Goal: Task Accomplishment & Management: Manage account settings

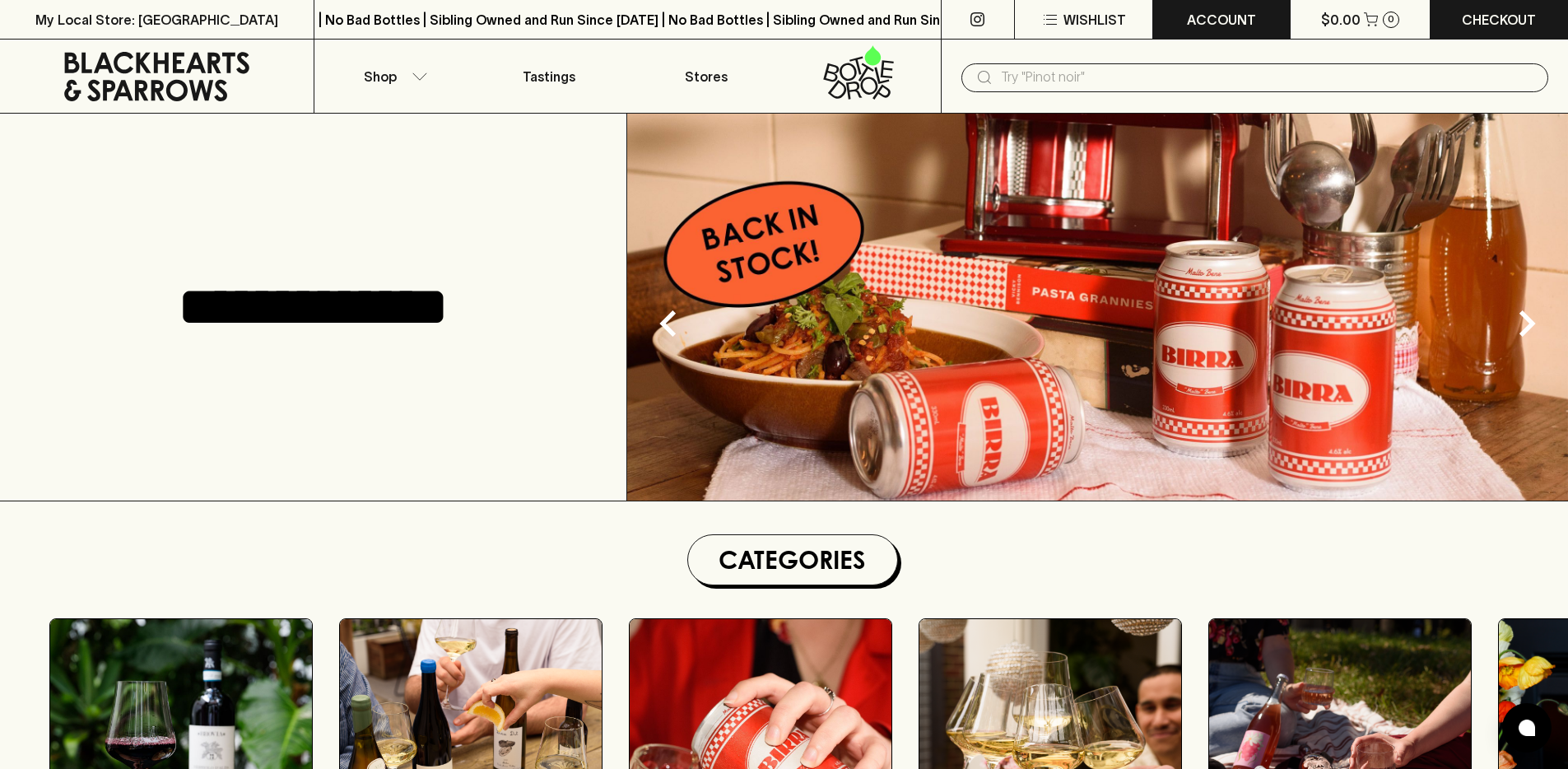
click at [1204, 15] on p "ACCOUNT" at bounding box center [1221, 20] width 69 height 20
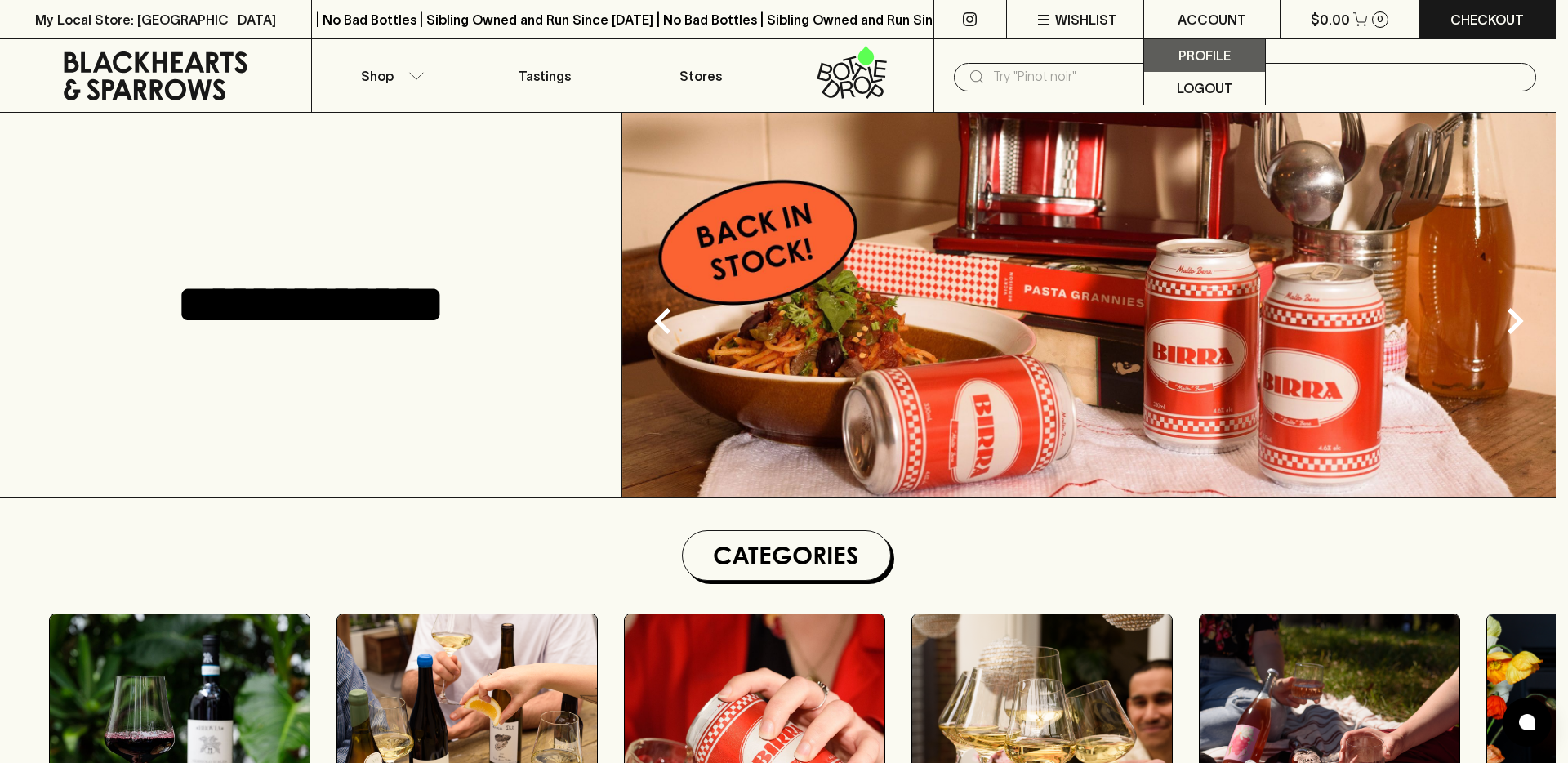
click at [1188, 60] on p "Profile" at bounding box center [1205, 55] width 52 height 20
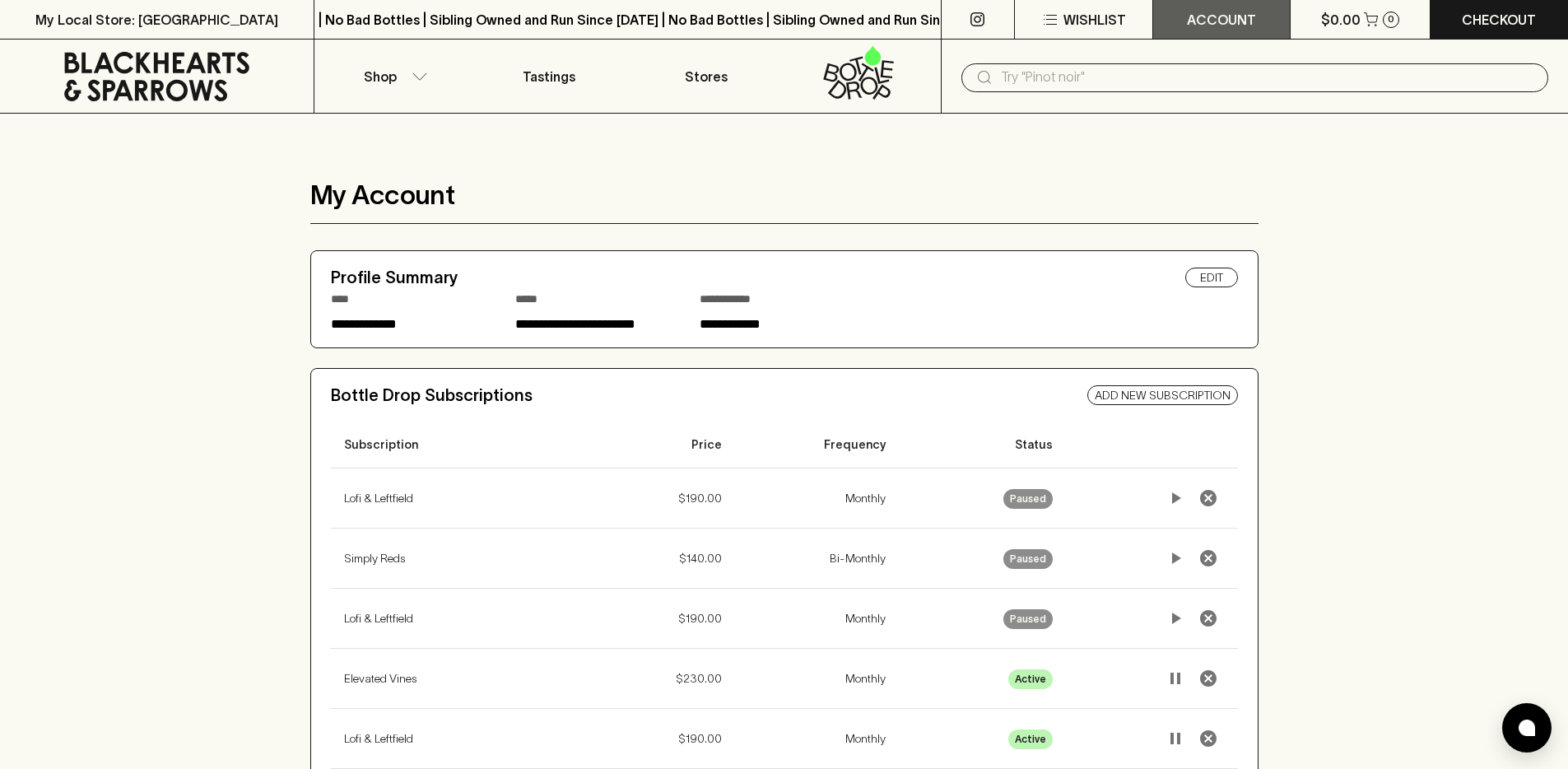
click at [1240, 18] on p "ACCOUNT" at bounding box center [1221, 20] width 69 height 20
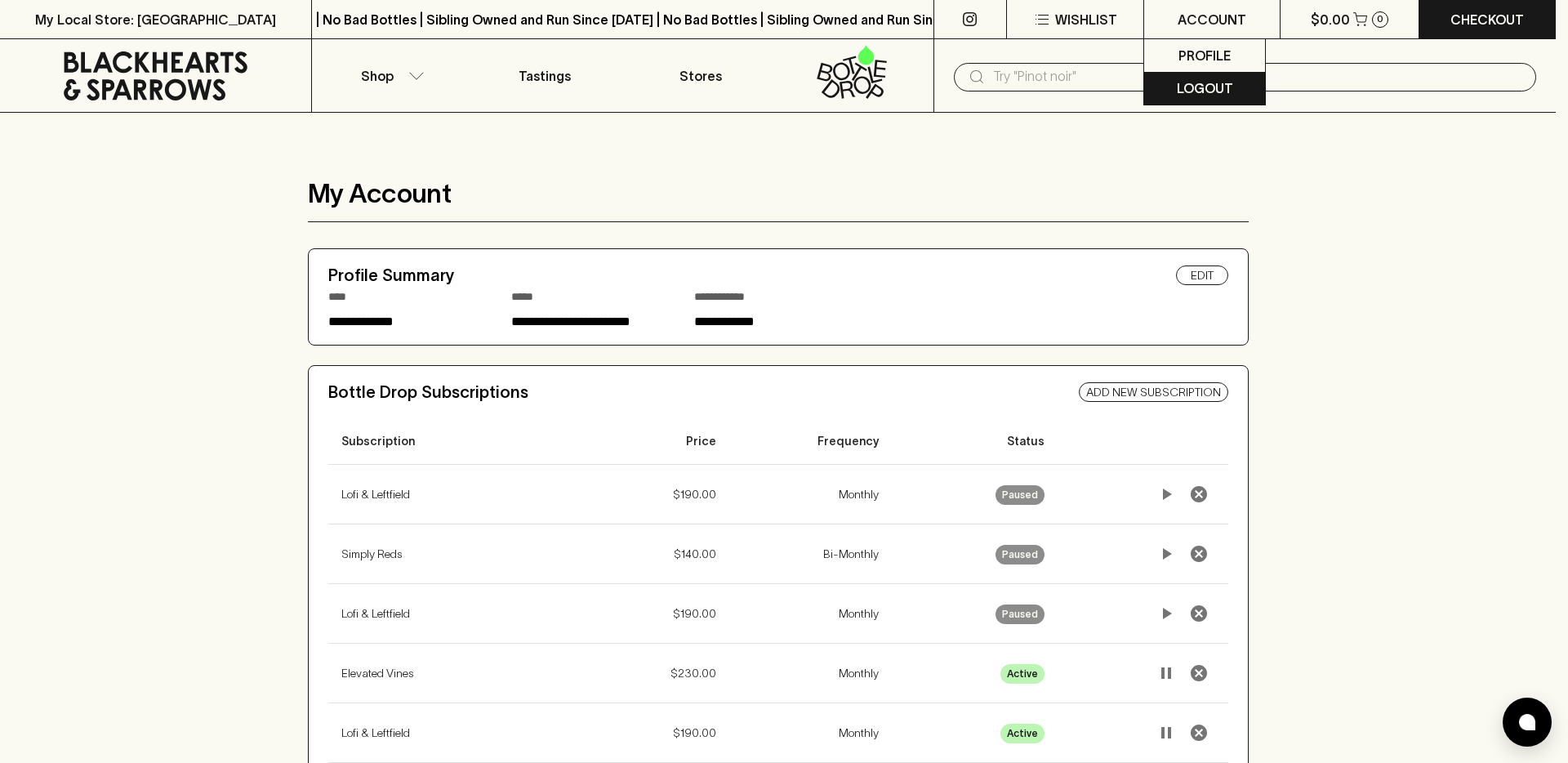
click at [1213, 88] on p "Logout" at bounding box center [1205, 88] width 56 height 20
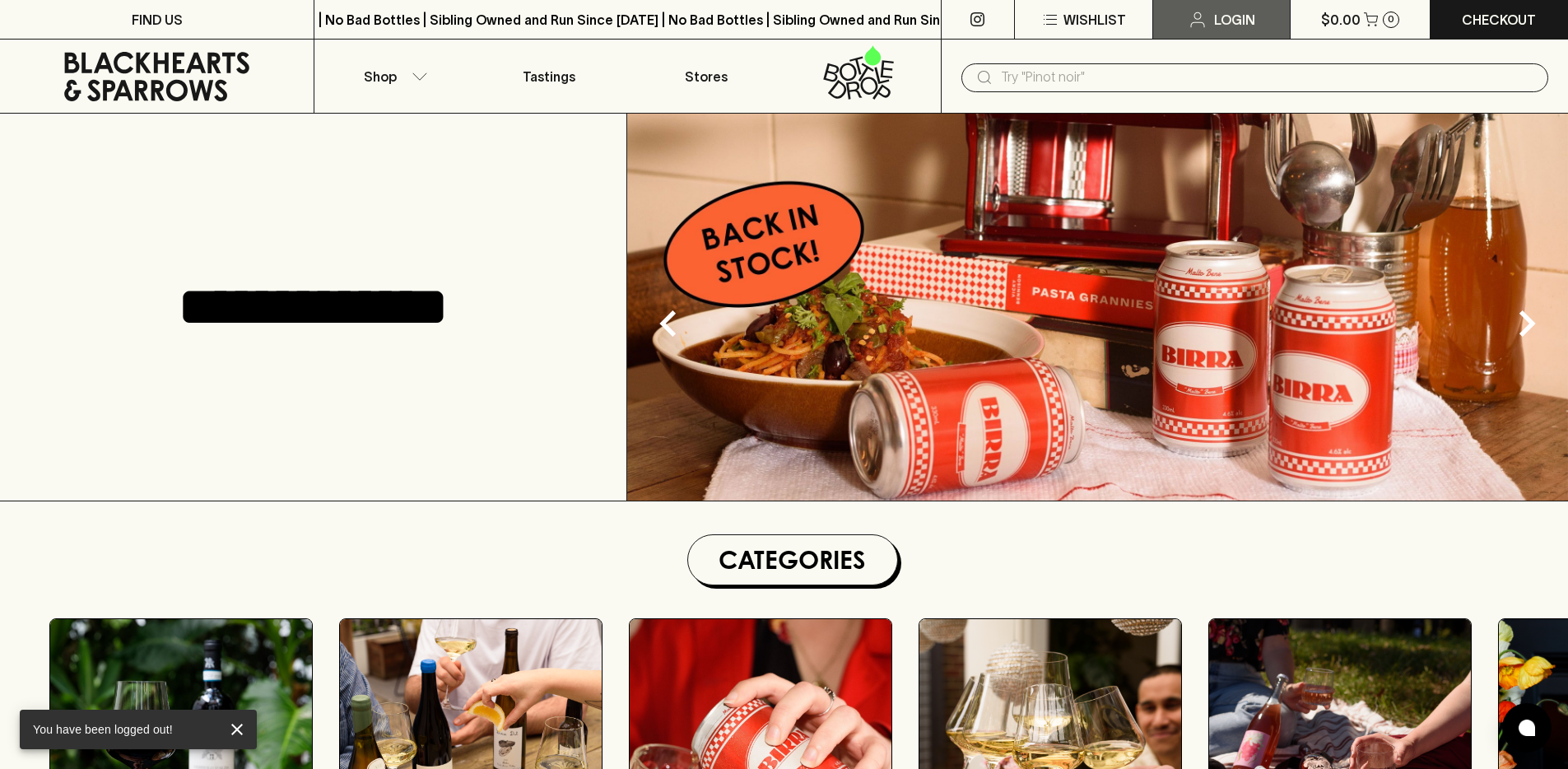
click at [1245, 17] on p "Login" at bounding box center [1234, 20] width 41 height 20
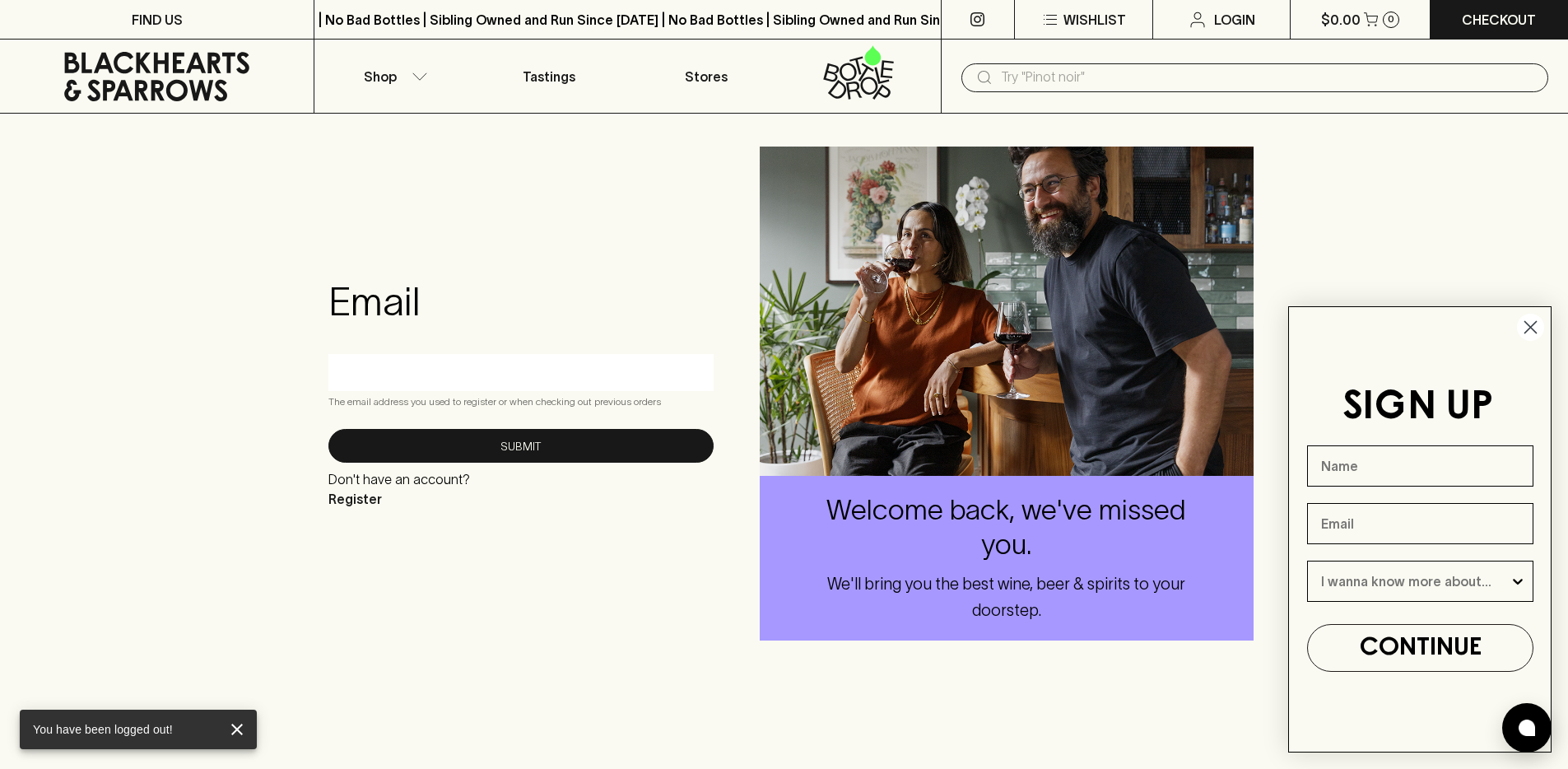
click at [485, 383] on input "text" at bounding box center [520, 372] width 360 height 26
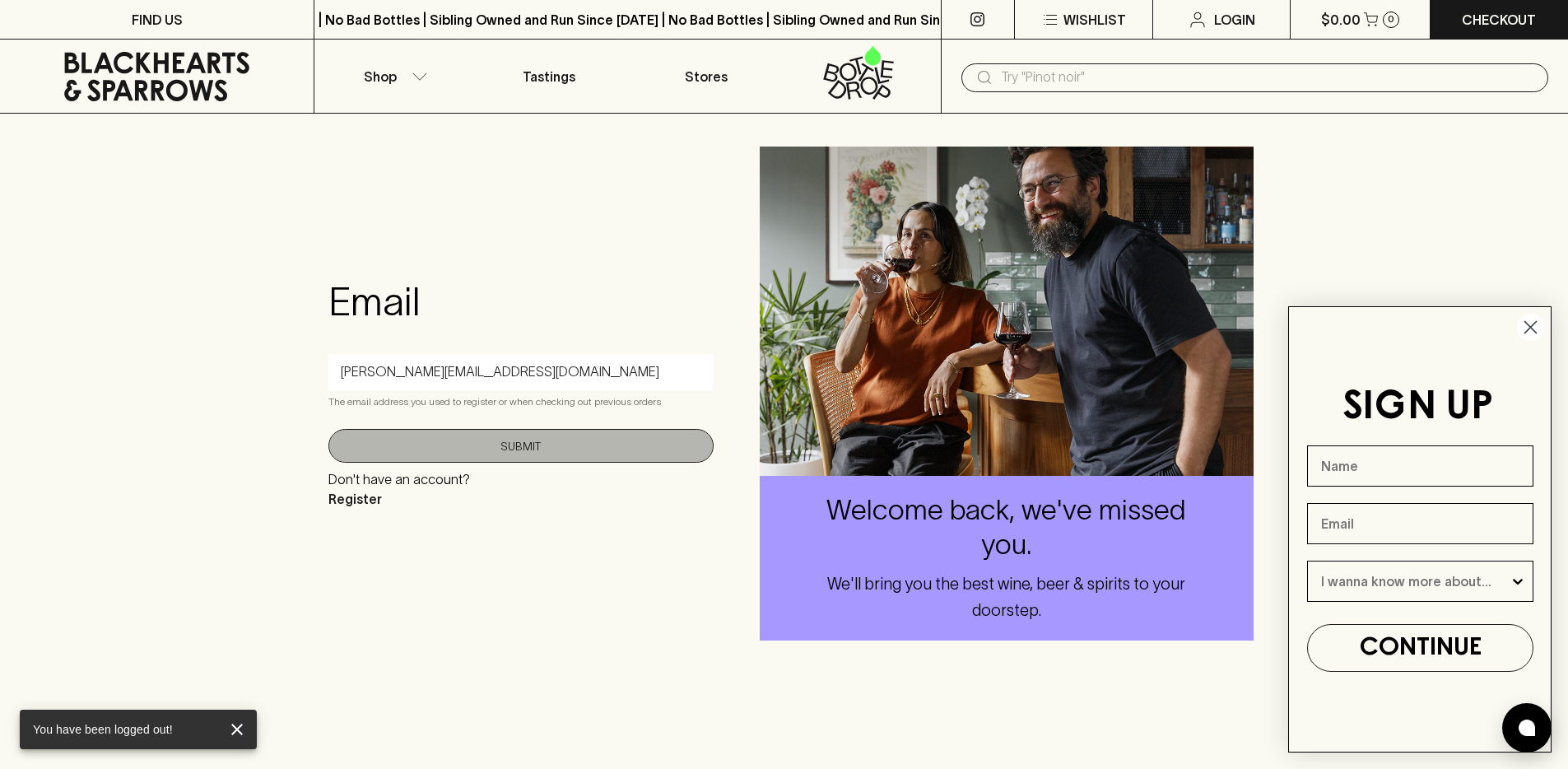
click at [484, 451] on button "Submit" at bounding box center [520, 446] width 385 height 34
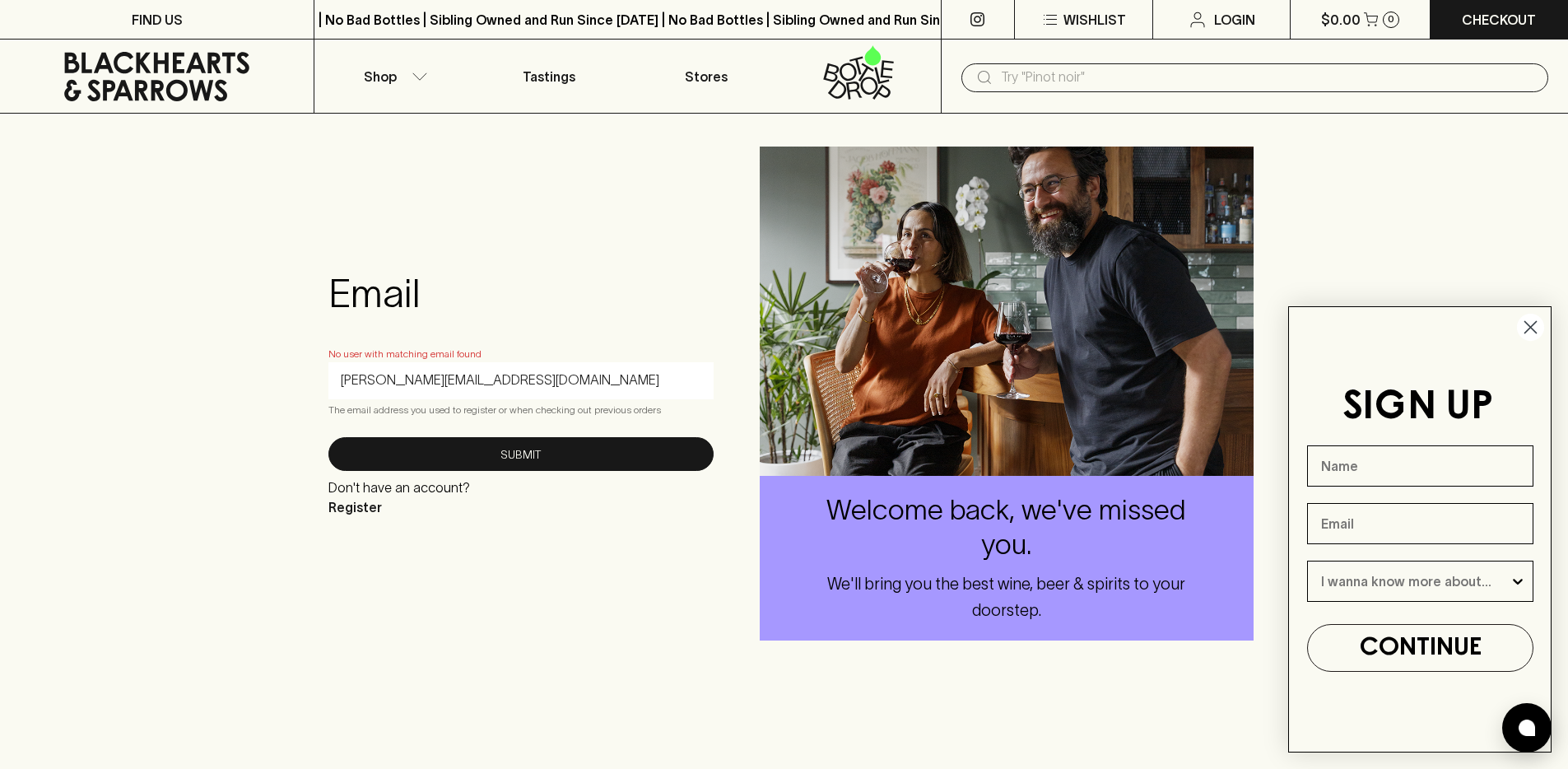
click at [518, 379] on input "[PERSON_NAME][EMAIL_ADDRESS][DOMAIN_NAME]" at bounding box center [520, 380] width 360 height 26
click at [341, 381] on input "[PERSON_NAME][EMAIL_ADDRESS][DOMAIN_NAME]" at bounding box center [520, 380] width 360 height 26
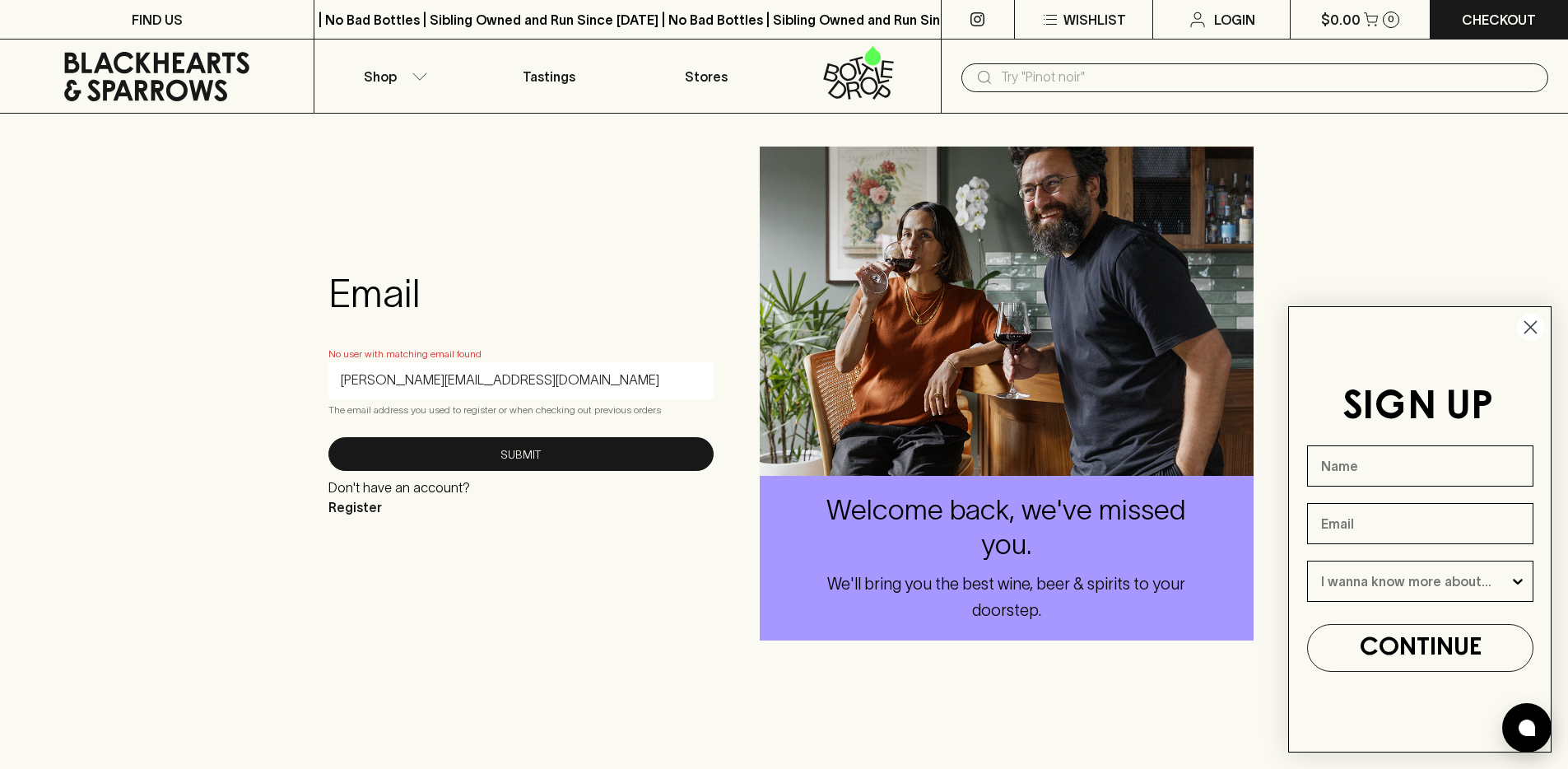
click at [341, 381] on input "[PERSON_NAME][EMAIL_ADDRESS][DOMAIN_NAME]" at bounding box center [520, 380] width 360 height 26
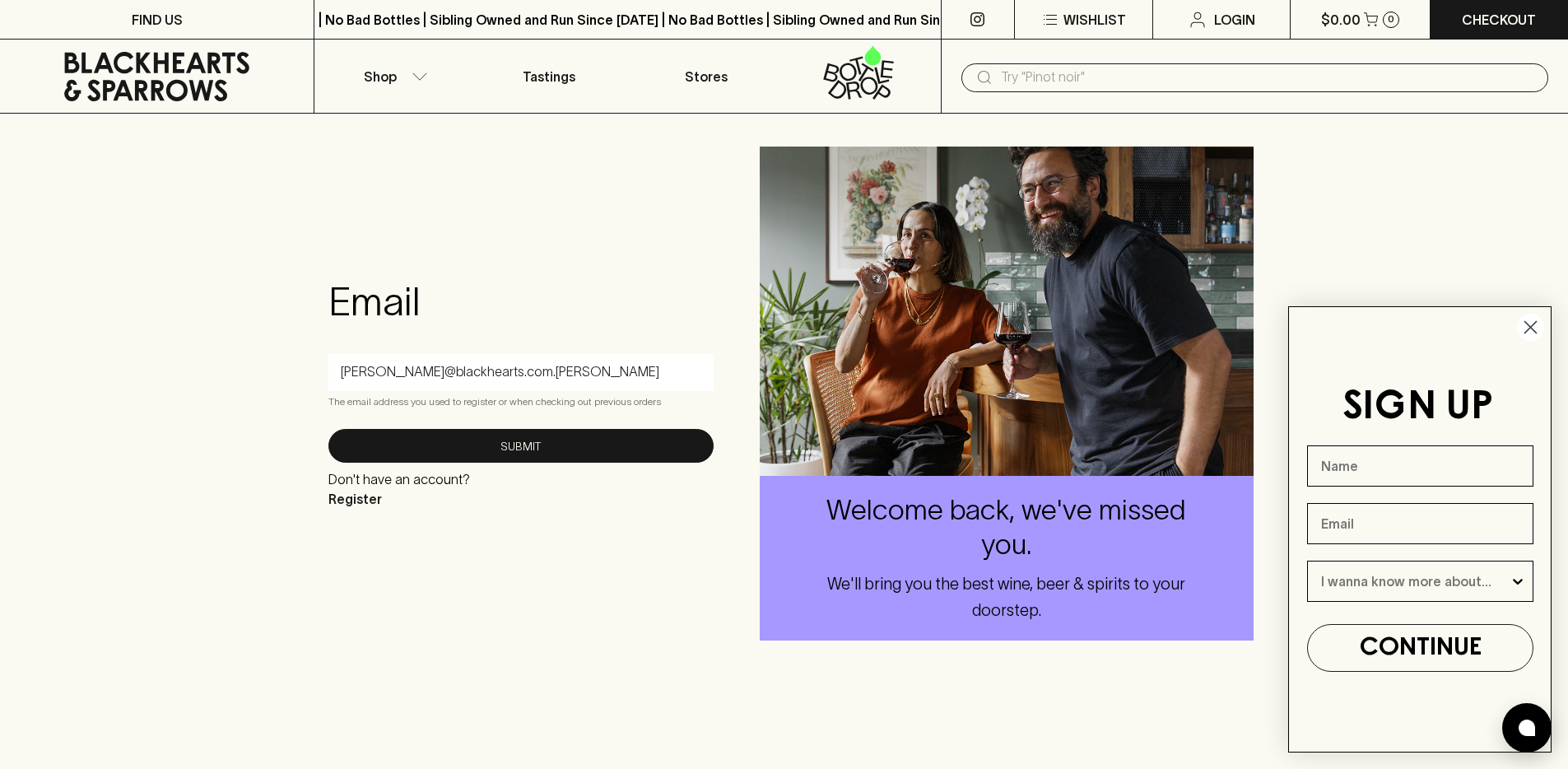
type input "[PERSON_NAME][EMAIL_ADDRESS][DOMAIN_NAME]"
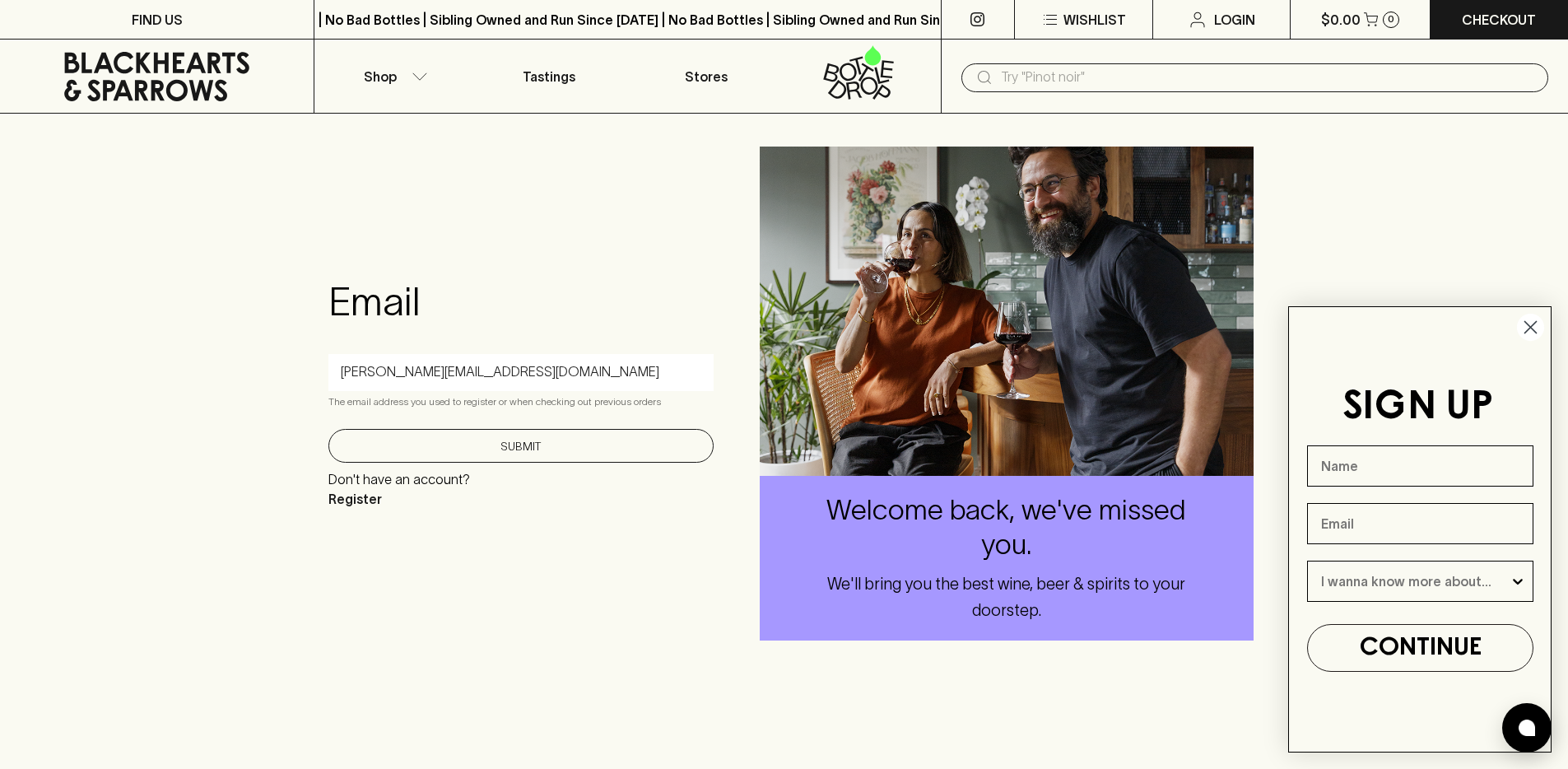
click at [338, 448] on button "Submit" at bounding box center [520, 446] width 385 height 34
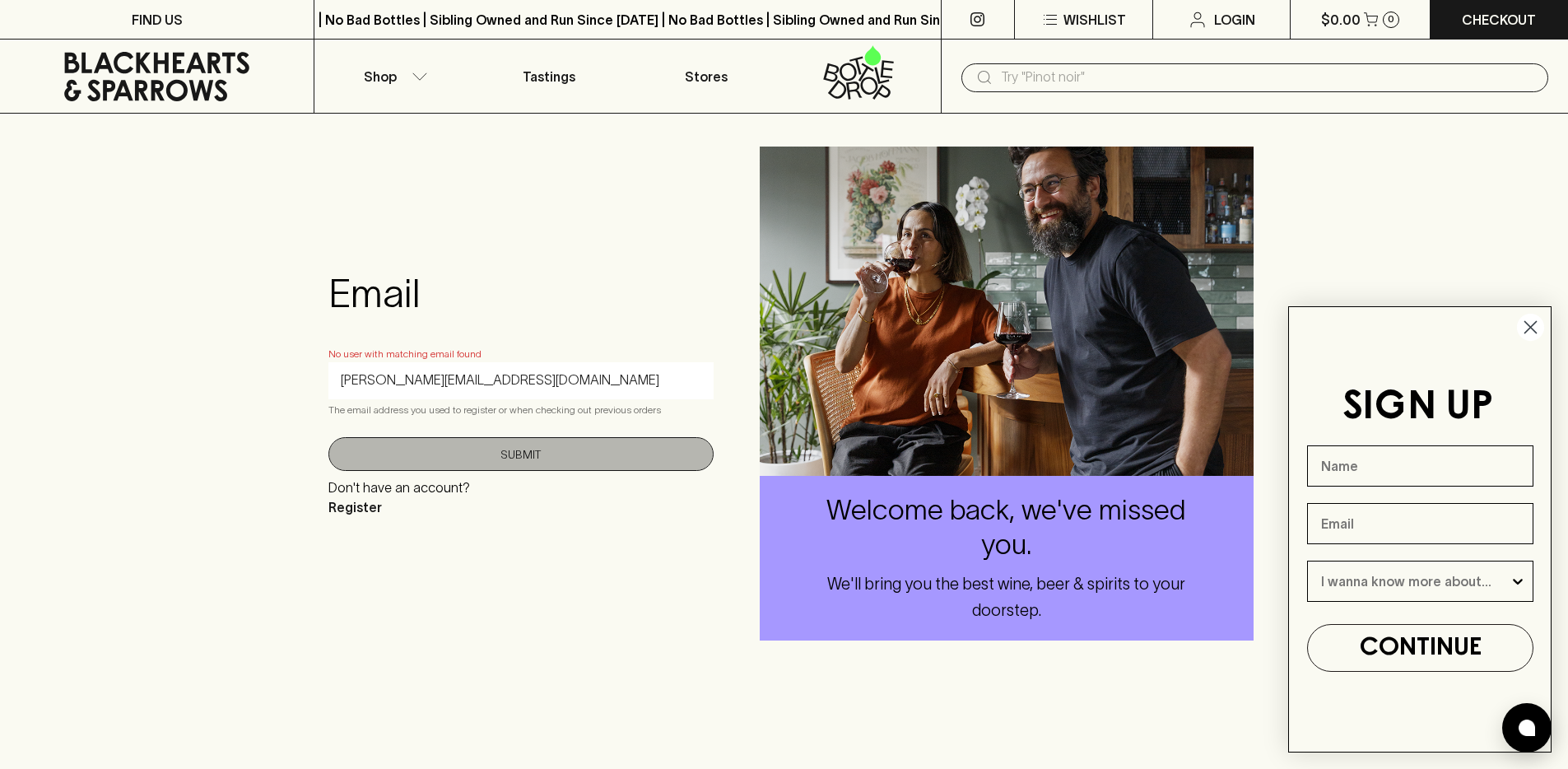
click at [391, 450] on button "Submit" at bounding box center [520, 454] width 385 height 34
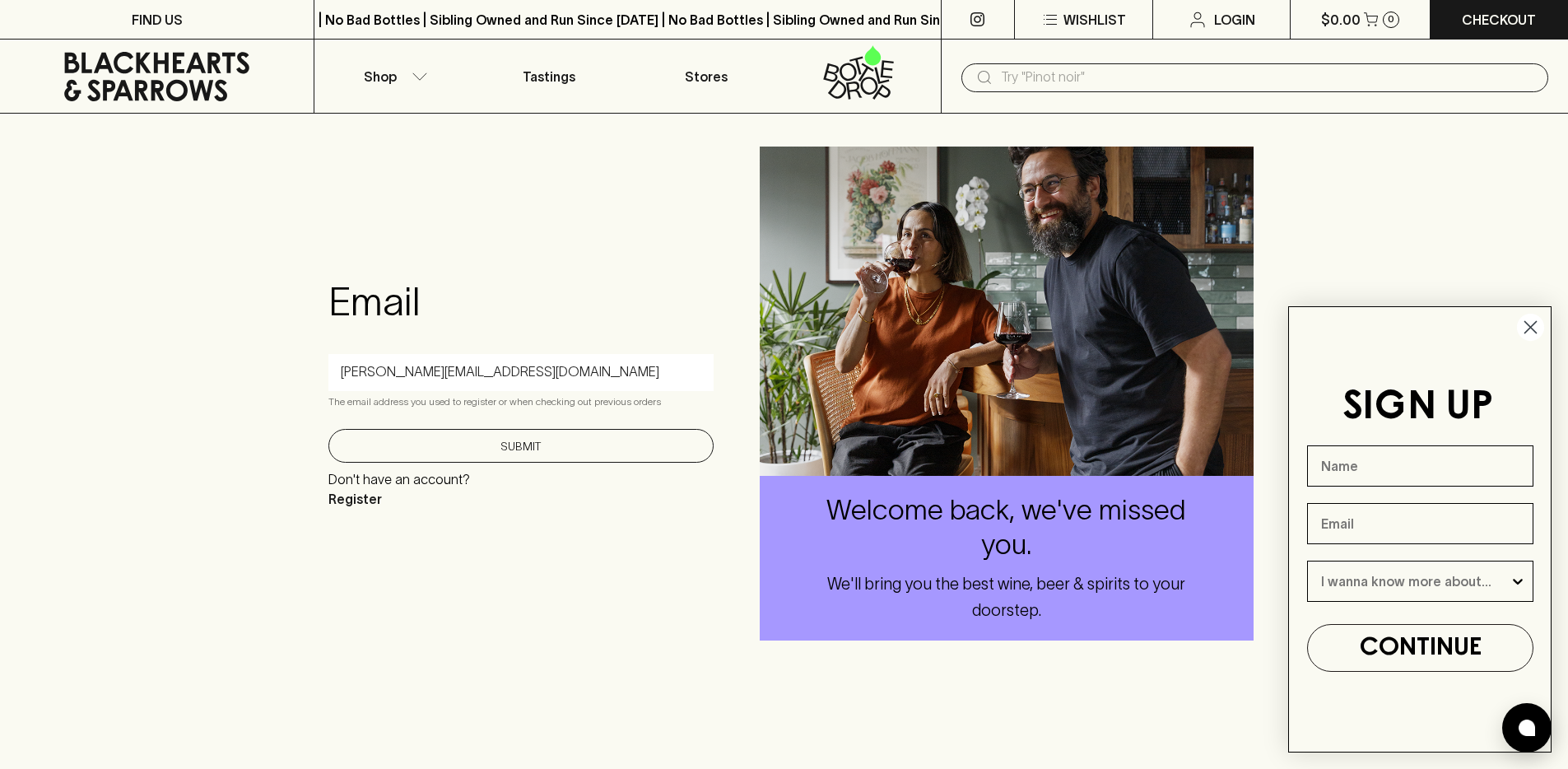
click at [391, 450] on button "Submit" at bounding box center [520, 446] width 385 height 34
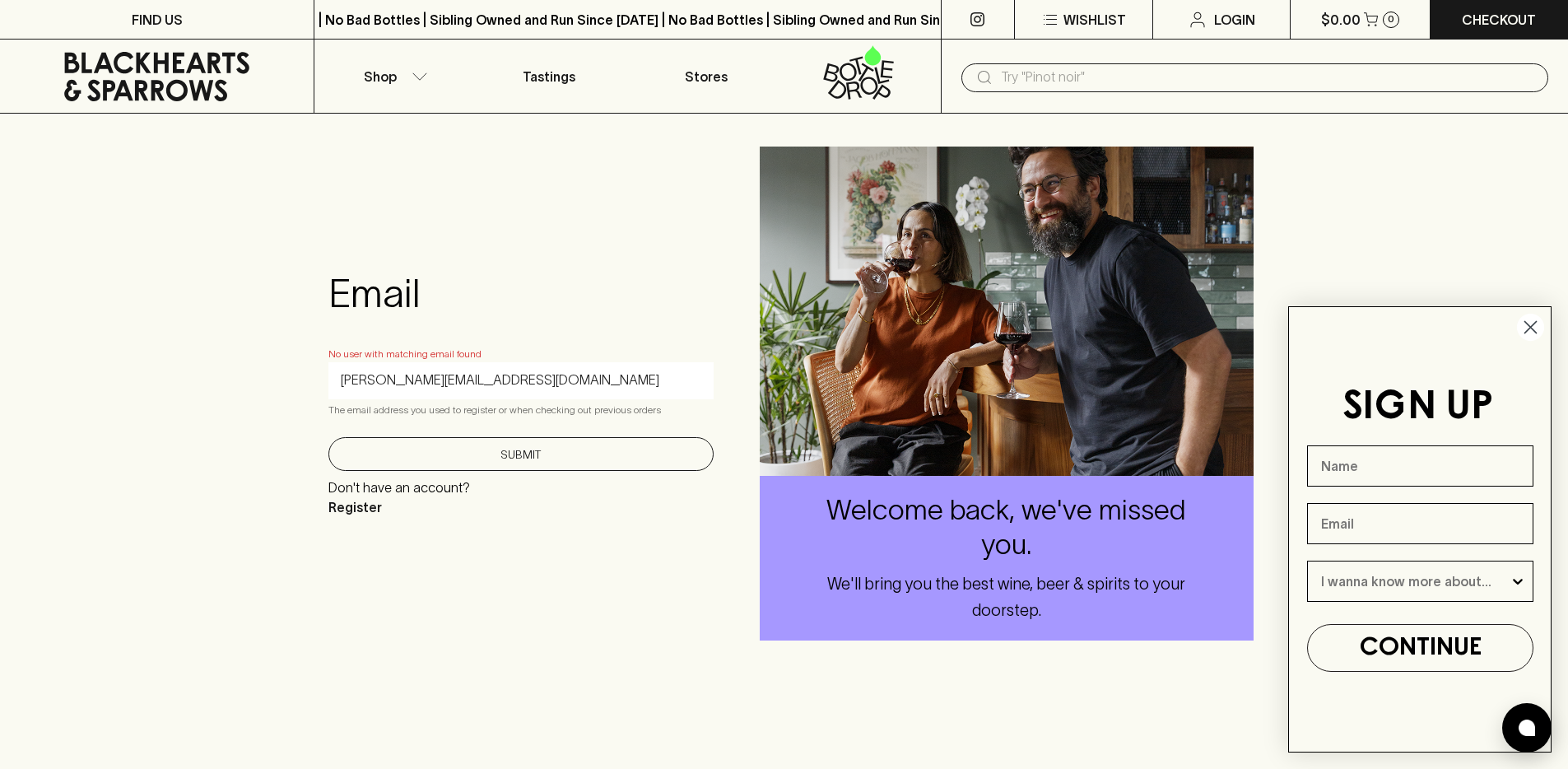
click at [391, 450] on button "Submit" at bounding box center [520, 454] width 385 height 34
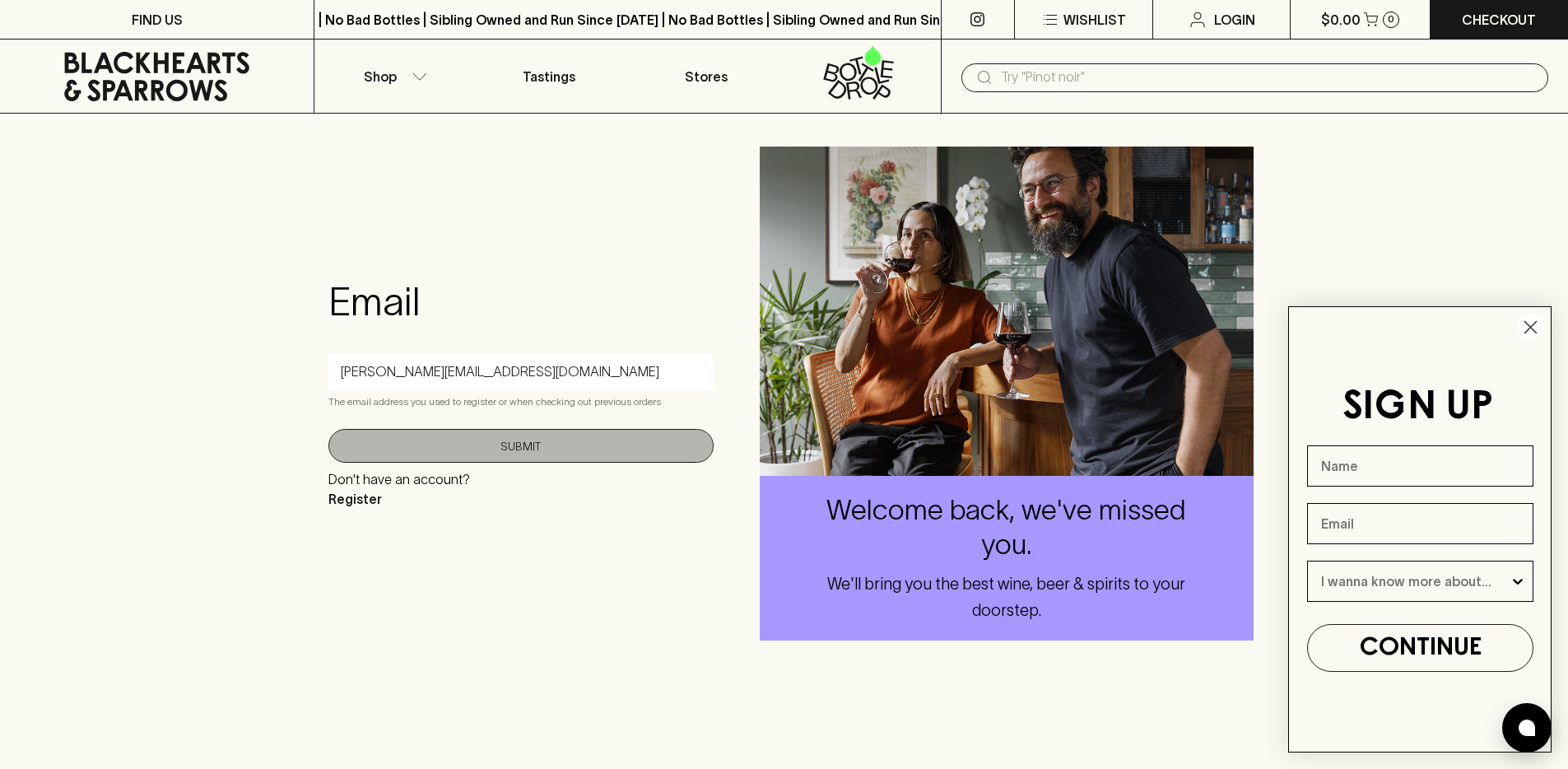
click at [391, 450] on button "Submit" at bounding box center [520, 446] width 385 height 34
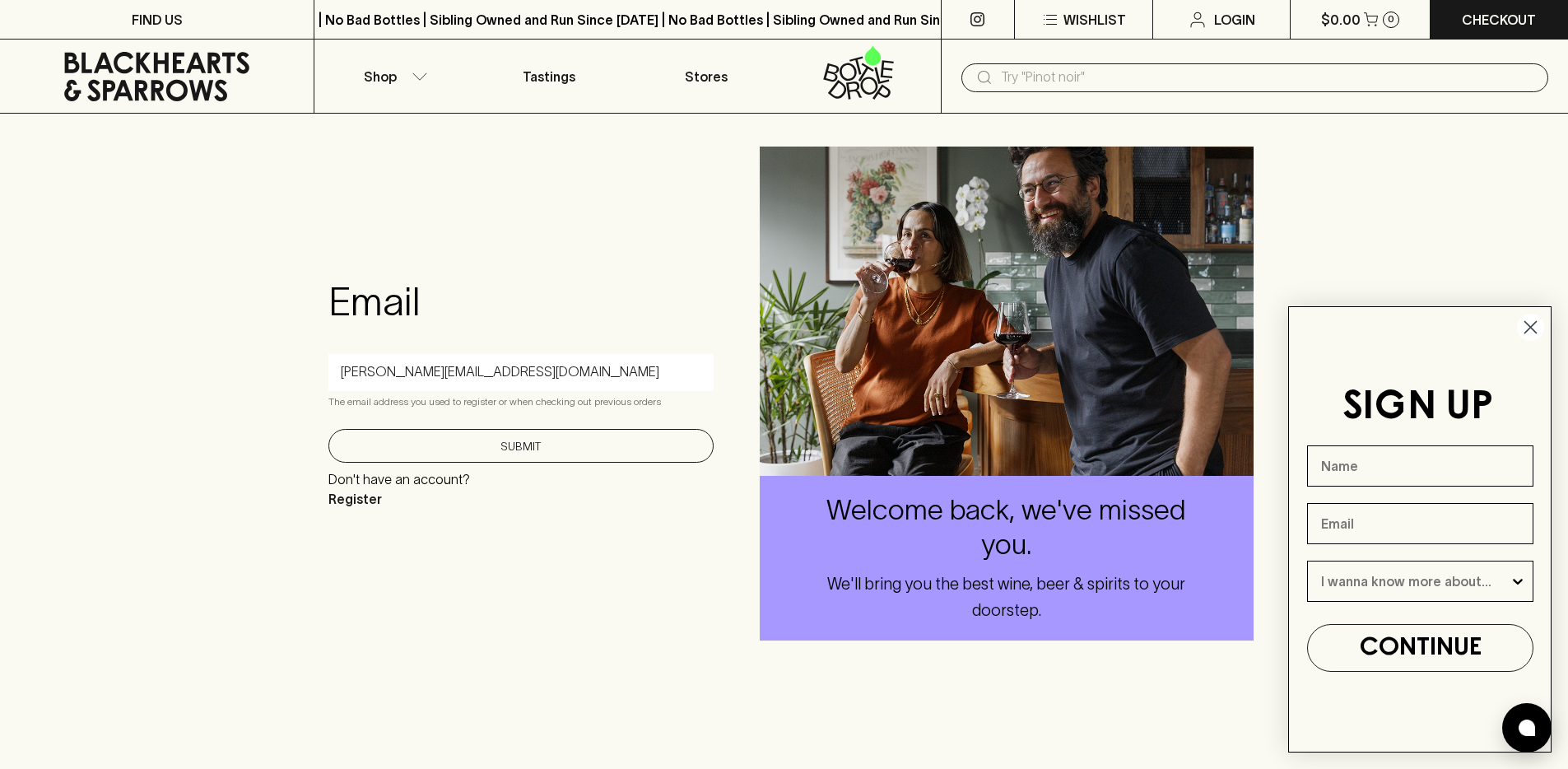
click at [391, 450] on button "Submit" at bounding box center [520, 446] width 385 height 34
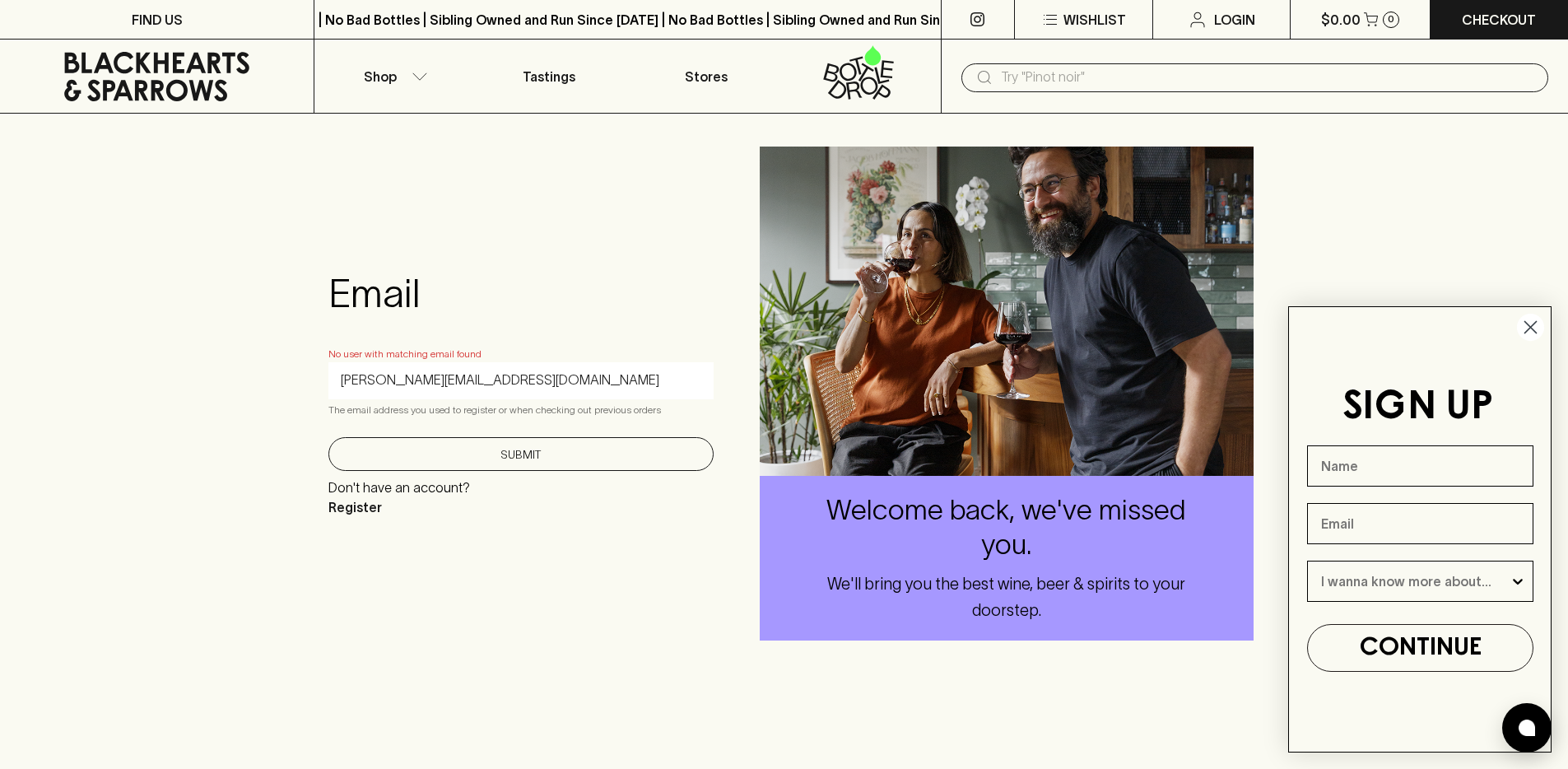
click at [391, 450] on button "Submit" at bounding box center [520, 454] width 385 height 34
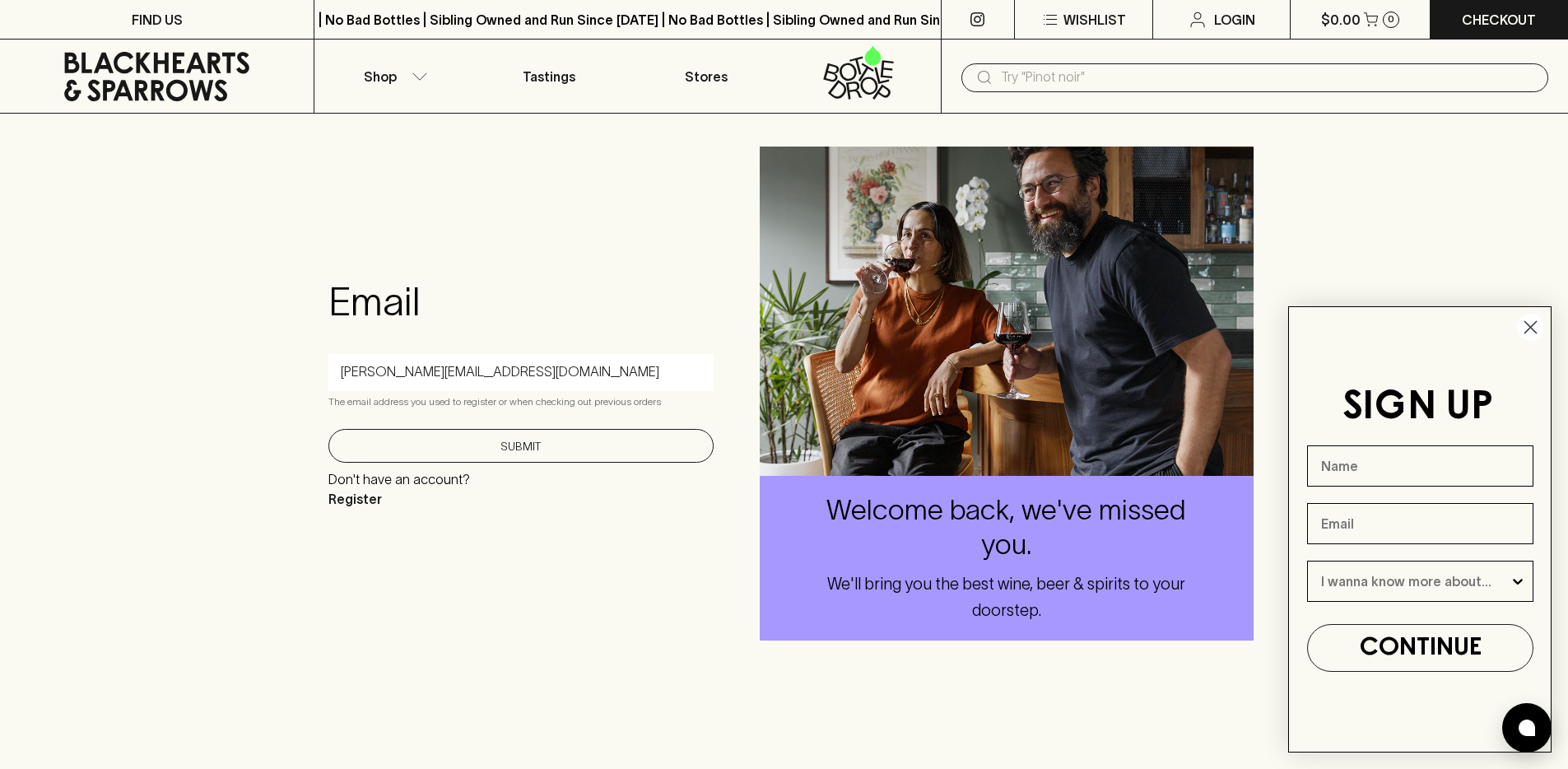
click at [391, 450] on button "Submit" at bounding box center [520, 446] width 385 height 34
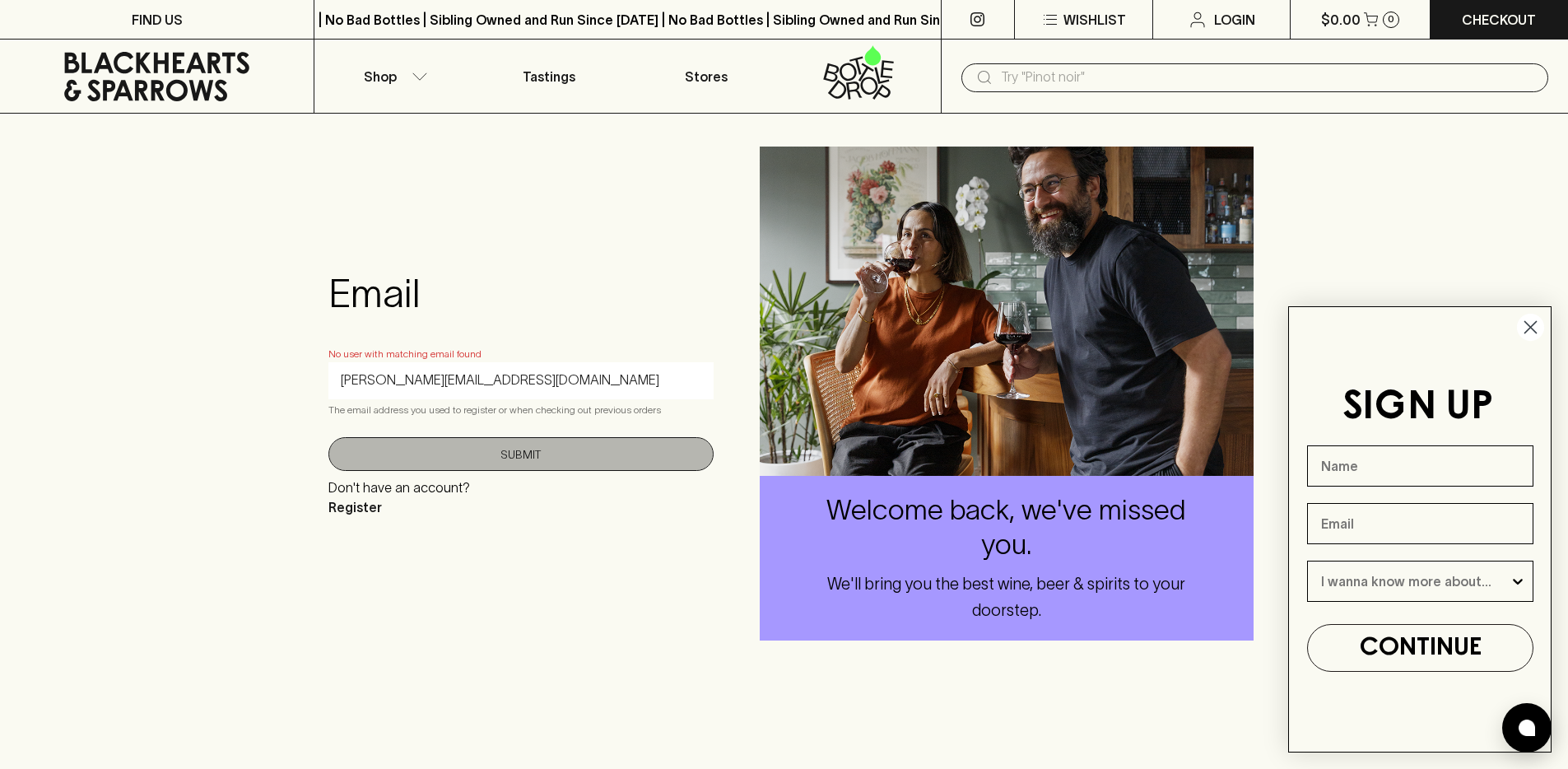
click at [391, 450] on button "Submit" at bounding box center [520, 454] width 385 height 34
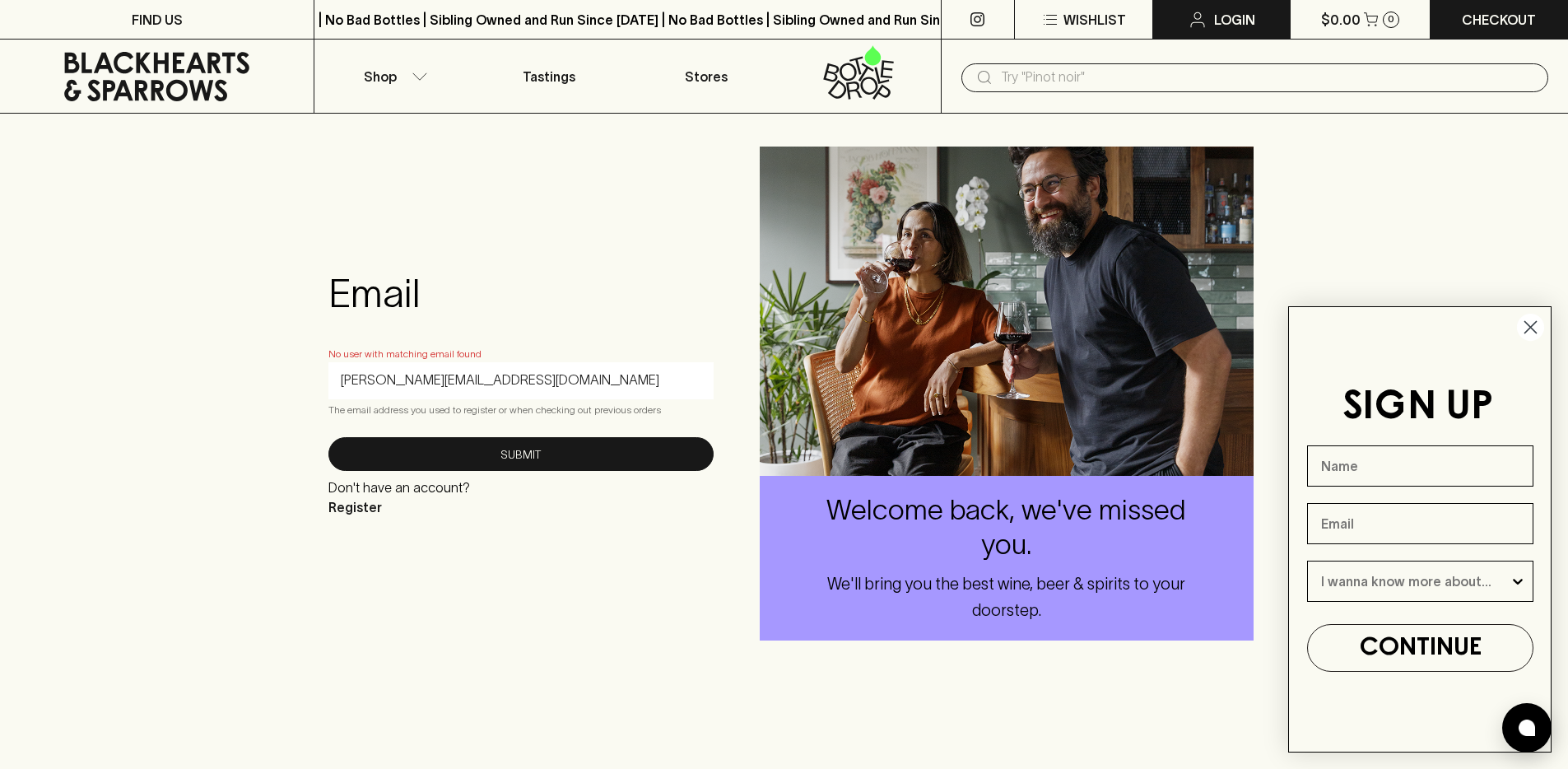
click at [1248, 18] on p "Login" at bounding box center [1234, 20] width 41 height 20
click at [522, 367] on input "[PERSON_NAME][EMAIL_ADDRESS][DOMAIN_NAME]" at bounding box center [520, 380] width 360 height 26
click at [542, 377] on input "[PERSON_NAME][EMAIL_ADDRESS][DOMAIN_NAME]" at bounding box center [520, 380] width 360 height 26
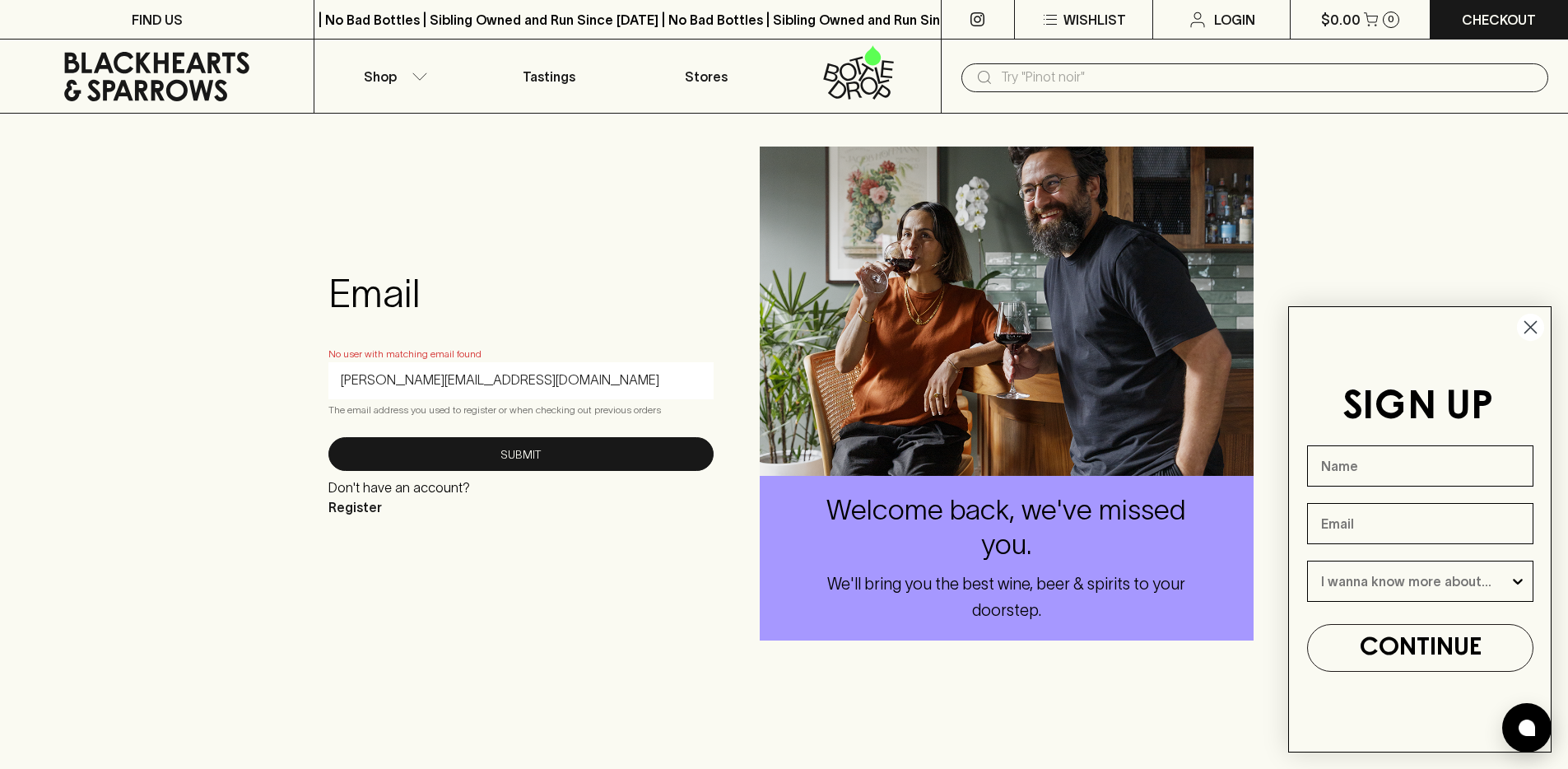
click at [542, 377] on input "[PERSON_NAME][EMAIL_ADDRESS][DOMAIN_NAME]" at bounding box center [520, 380] width 360 height 26
click at [328, 437] on button "Submit" at bounding box center [520, 454] width 385 height 34
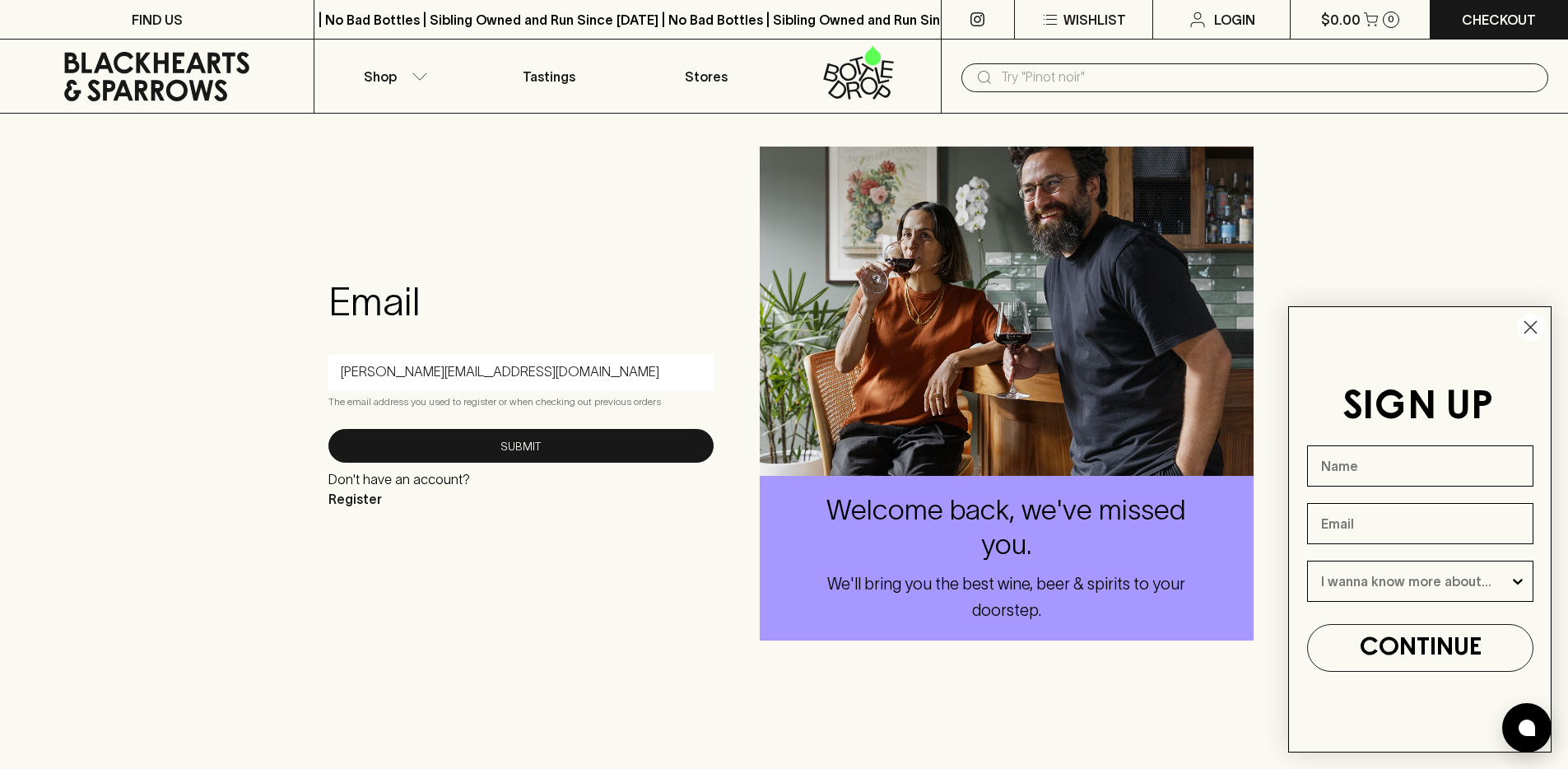
click at [328, 429] on button "Submit" at bounding box center [520, 446] width 385 height 34
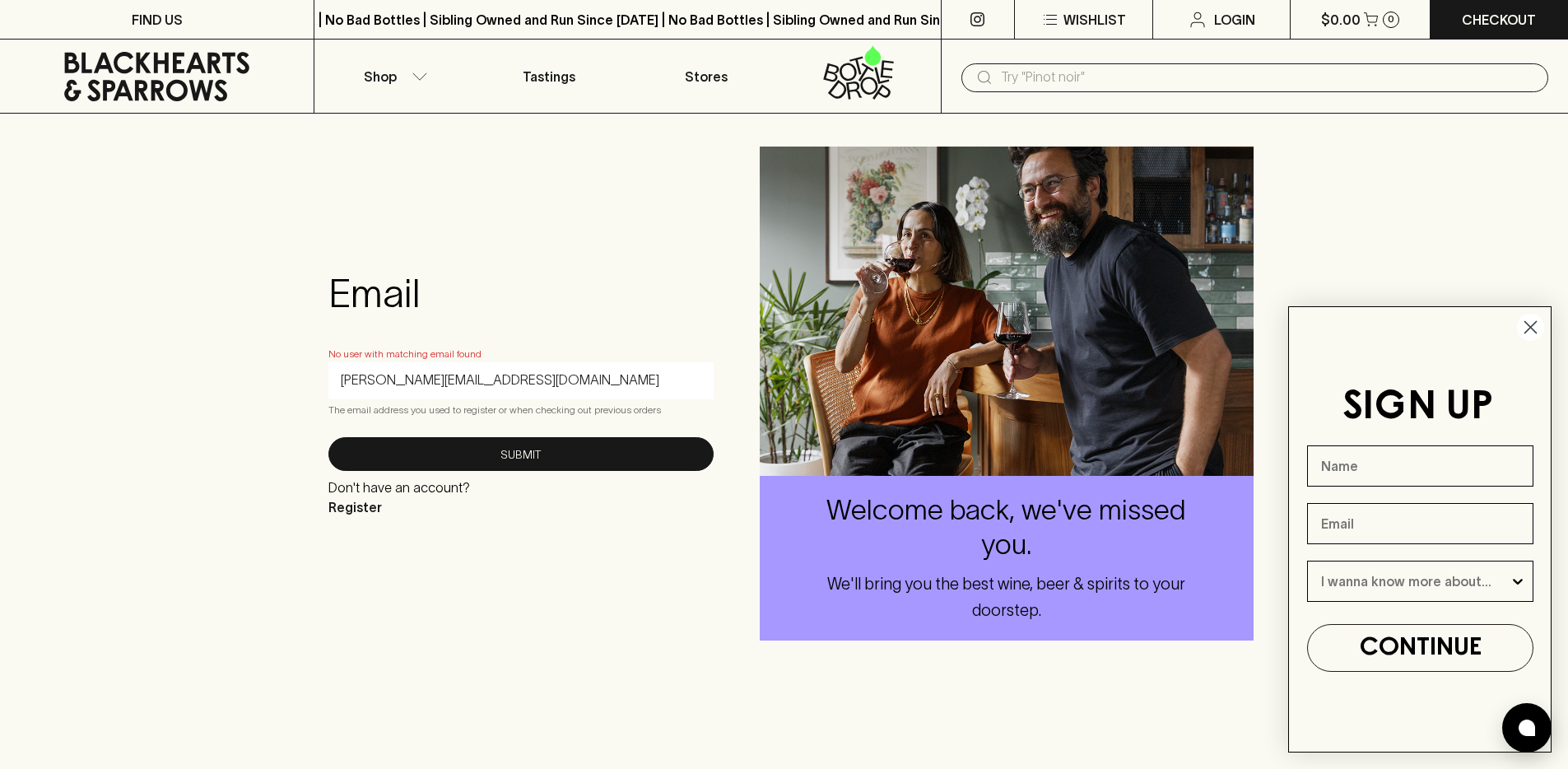
click at [328, 437] on button "Submit" at bounding box center [520, 454] width 385 height 34
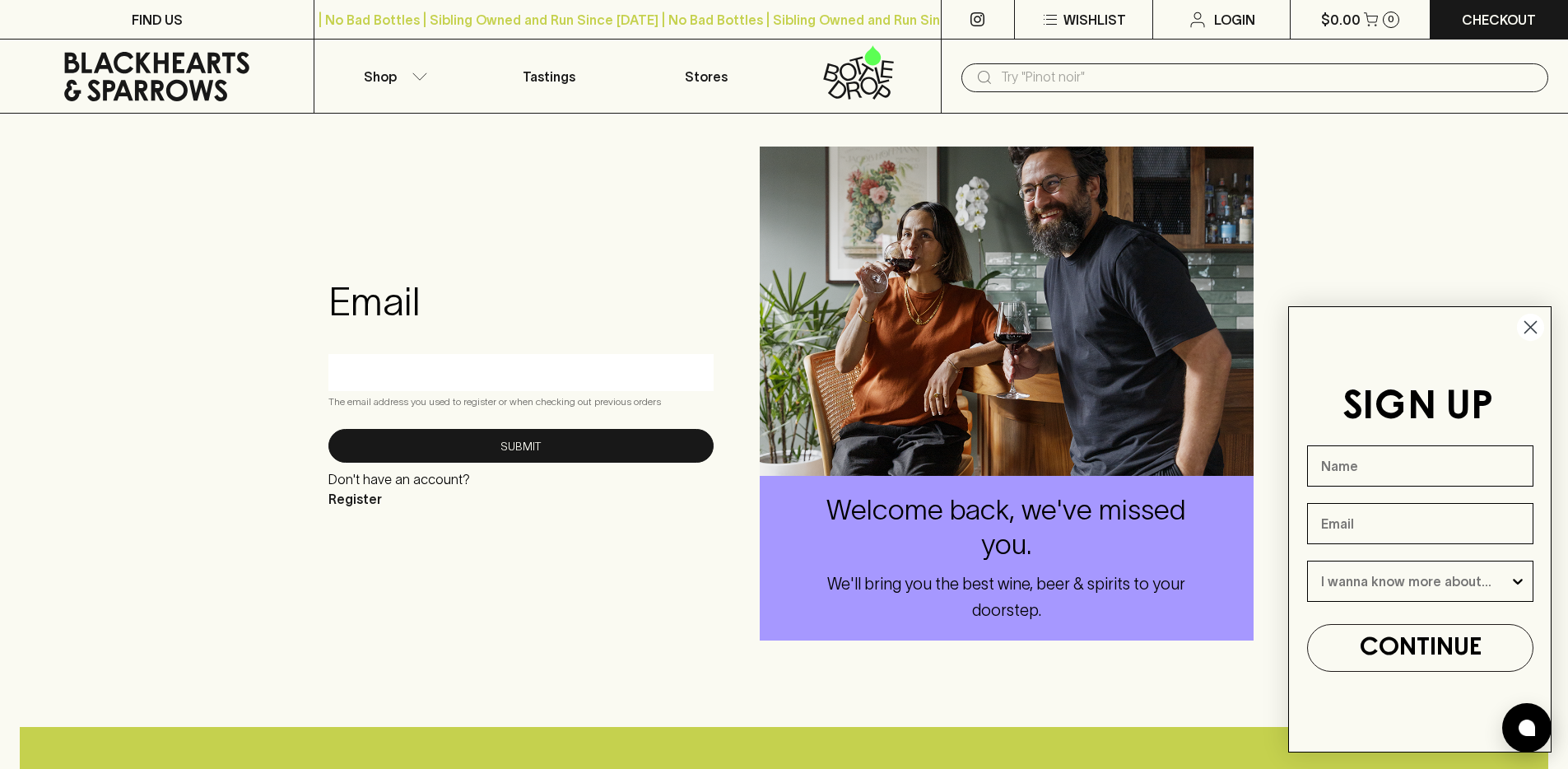
click at [544, 378] on input "text" at bounding box center [520, 372] width 360 height 26
type input "[PERSON_NAME][EMAIL_ADDRESS][DOMAIN_NAME]"
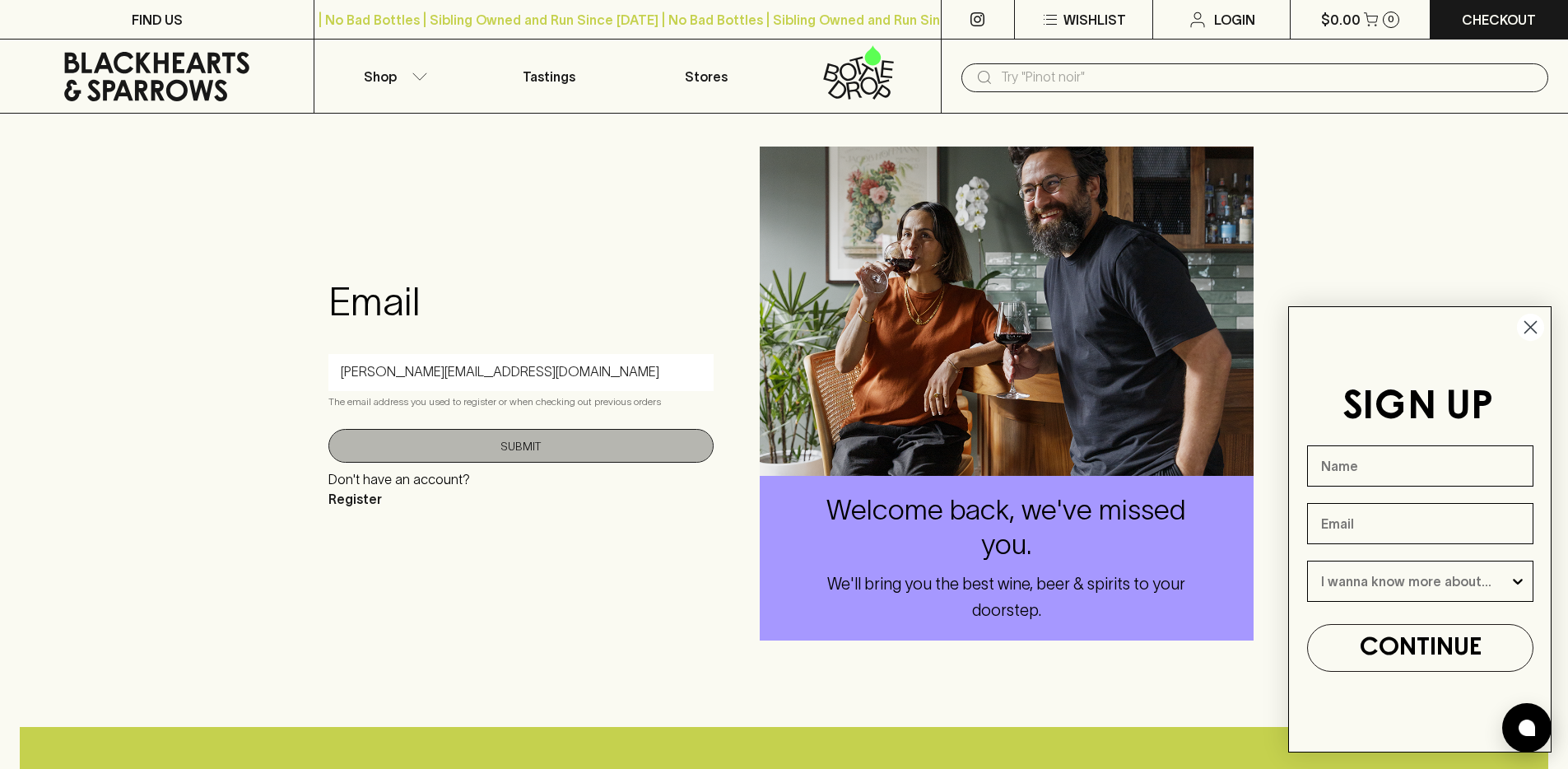
click at [478, 440] on button "Submit" at bounding box center [520, 446] width 385 height 34
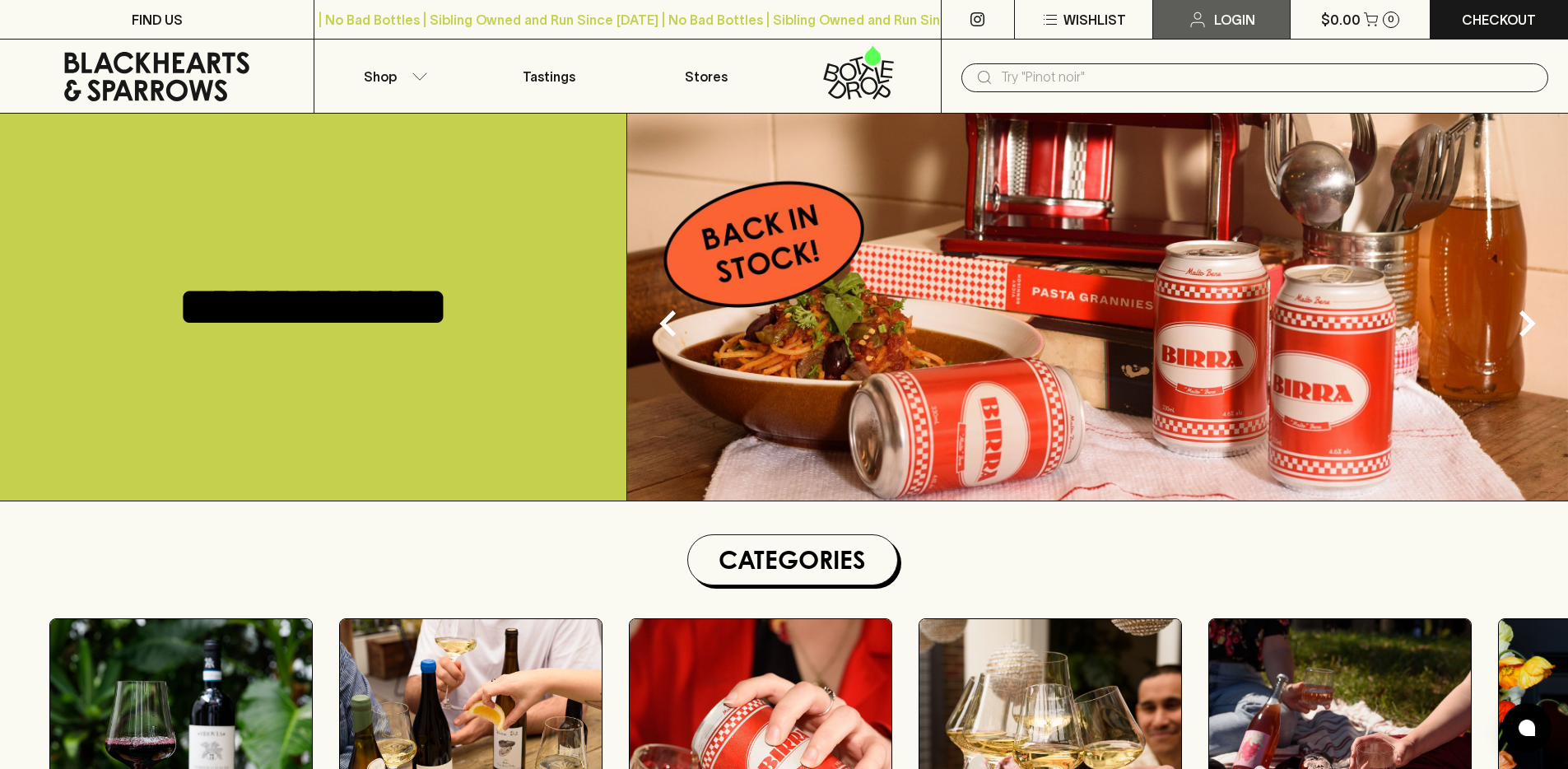
click at [1240, 19] on p "Login" at bounding box center [1234, 20] width 41 height 20
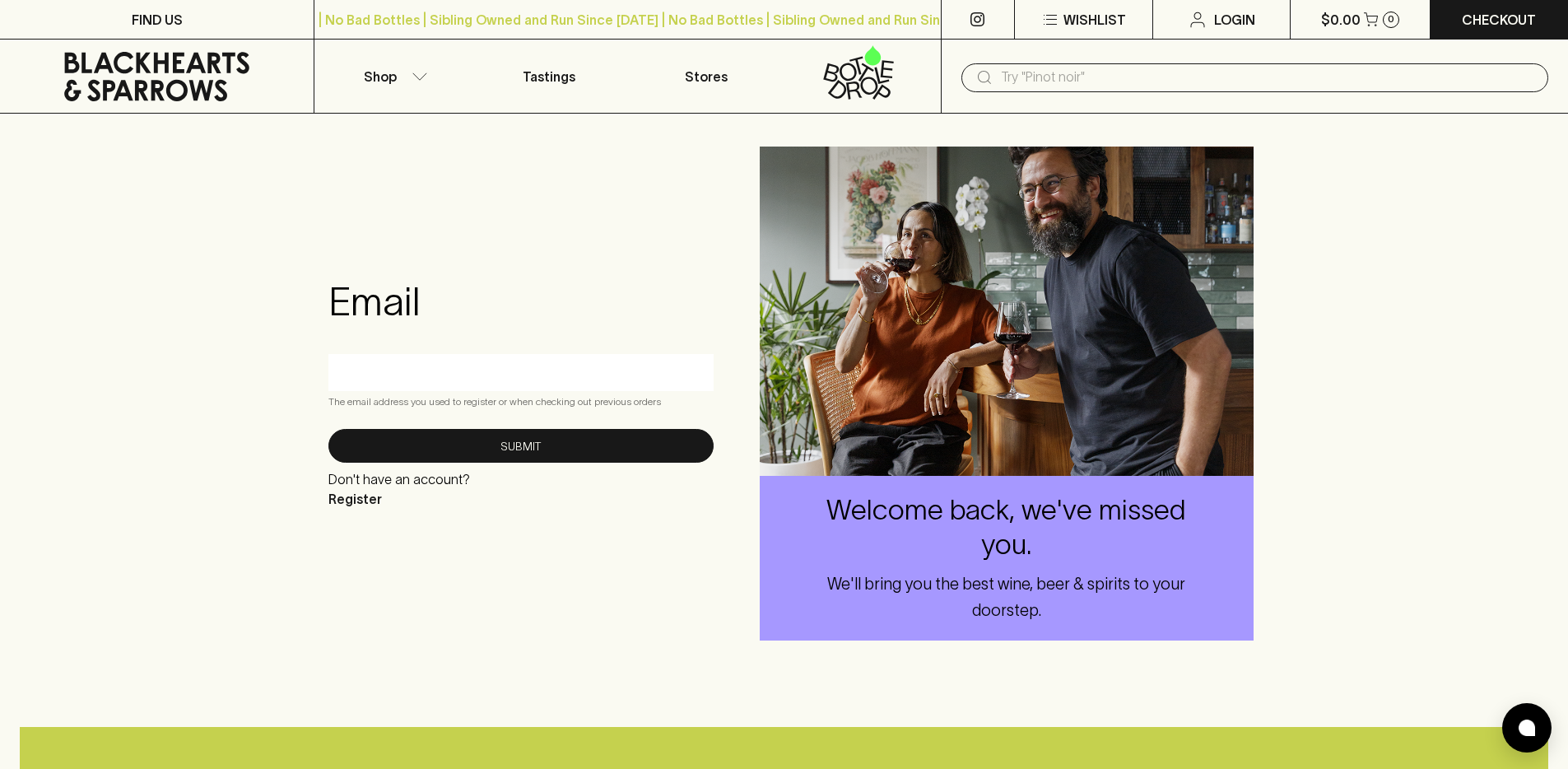
click at [423, 377] on input "text" at bounding box center [520, 372] width 360 height 26
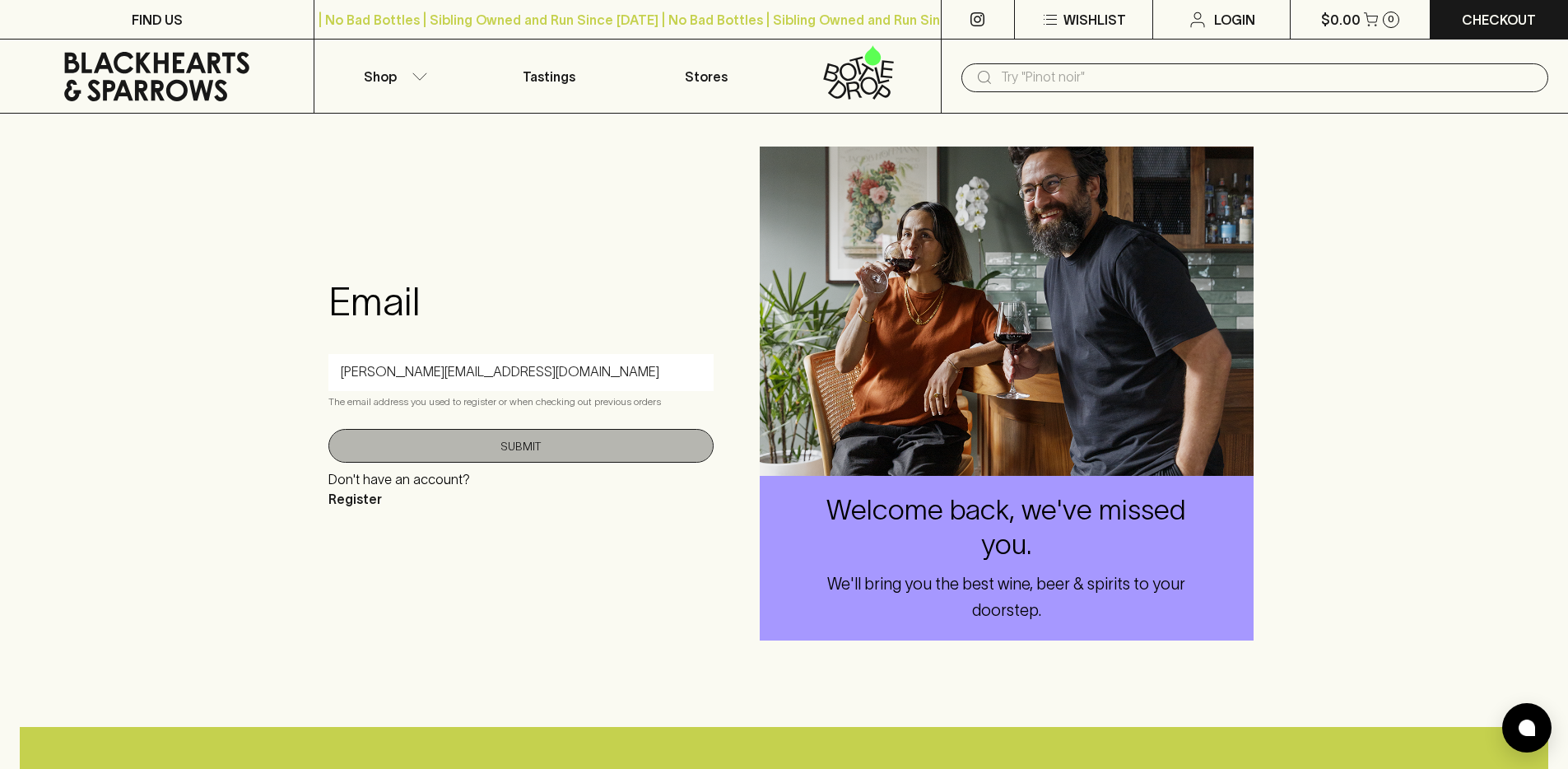
click at [459, 441] on button "Submit" at bounding box center [520, 446] width 385 height 34
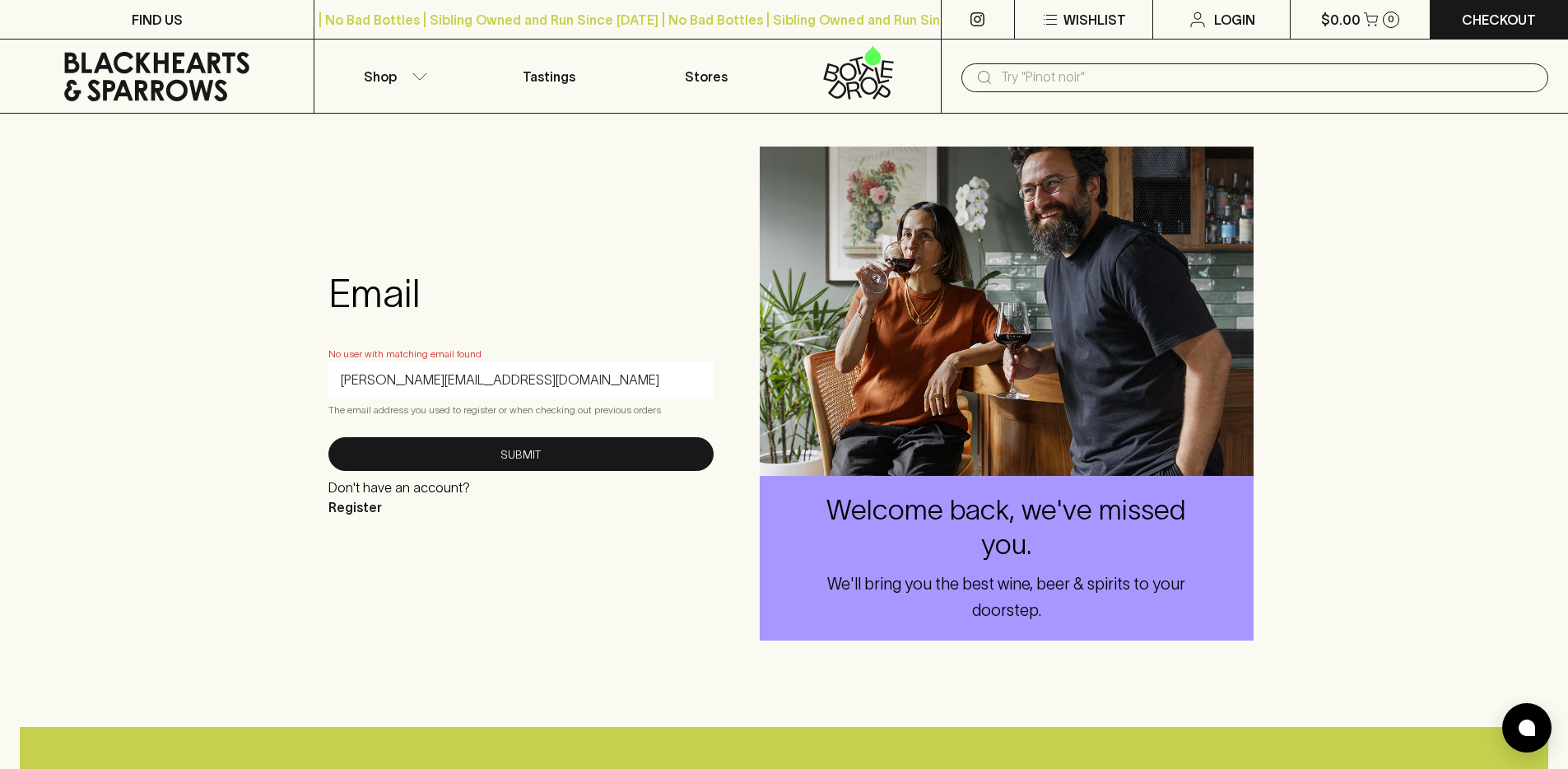
click at [342, 378] on input "[PERSON_NAME][EMAIL_ADDRESS][DOMAIN_NAME]" at bounding box center [520, 380] width 360 height 26
click at [338, 384] on div "[PERSON_NAME][EMAIL_ADDRESS][DOMAIN_NAME]" at bounding box center [520, 380] width 385 height 37
click at [340, 379] on input "[PERSON_NAME][EMAIL_ADDRESS][DOMAIN_NAME]" at bounding box center [520, 380] width 360 height 26
click at [187, 575] on div "Email No user with matching email found [PERSON_NAME][EMAIL_ADDRESS][DOMAIN_NAM…" at bounding box center [784, 393] width 1568 height 559
click at [584, 388] on input "[PERSON_NAME][EMAIL_ADDRESS][DOMAIN_NAME]" at bounding box center [520, 380] width 360 height 26
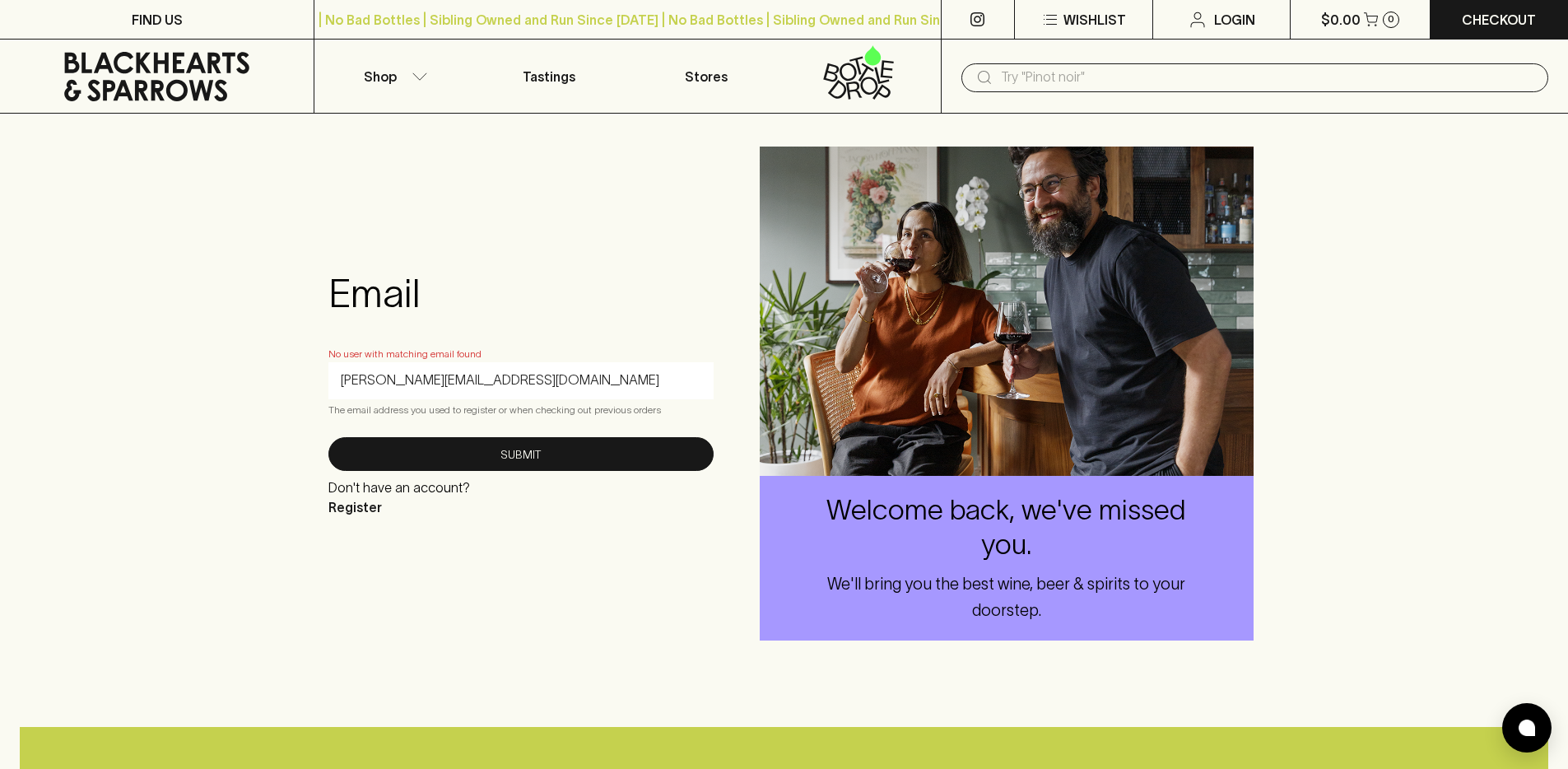
click at [584, 388] on input "[PERSON_NAME][EMAIL_ADDRESS][DOMAIN_NAME]" at bounding box center [520, 380] width 360 height 26
type input "]"
click at [328, 437] on button "Submit" at bounding box center [520, 454] width 385 height 34
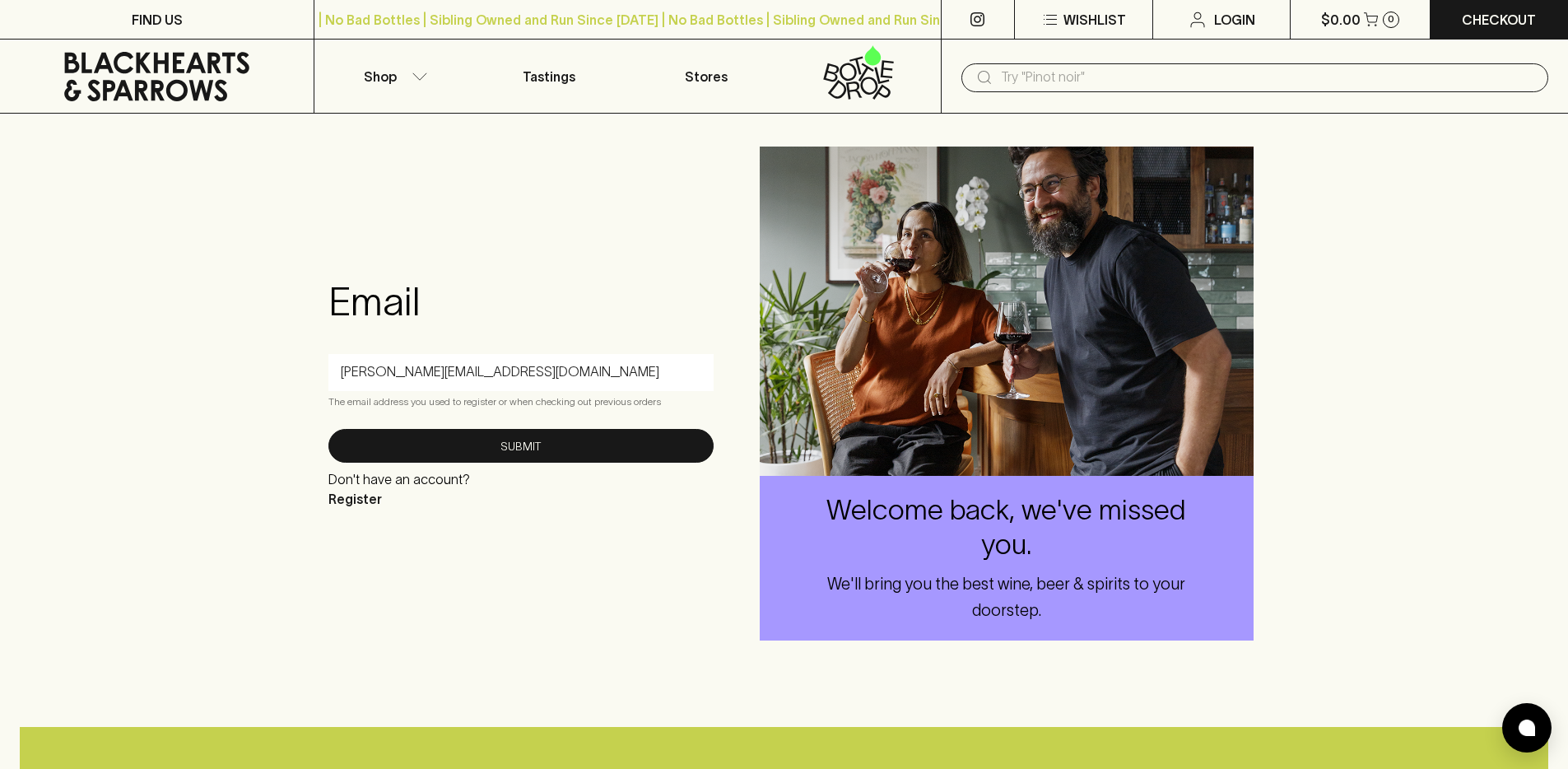
type input "[PERSON_NAME][EMAIL_ADDRESS][DOMAIN_NAME]"
click at [186, 459] on div "Email [PERSON_NAME][EMAIL_ADDRESS][DOMAIN_NAME] The email address you used to r…" at bounding box center [784, 393] width 1568 height 559
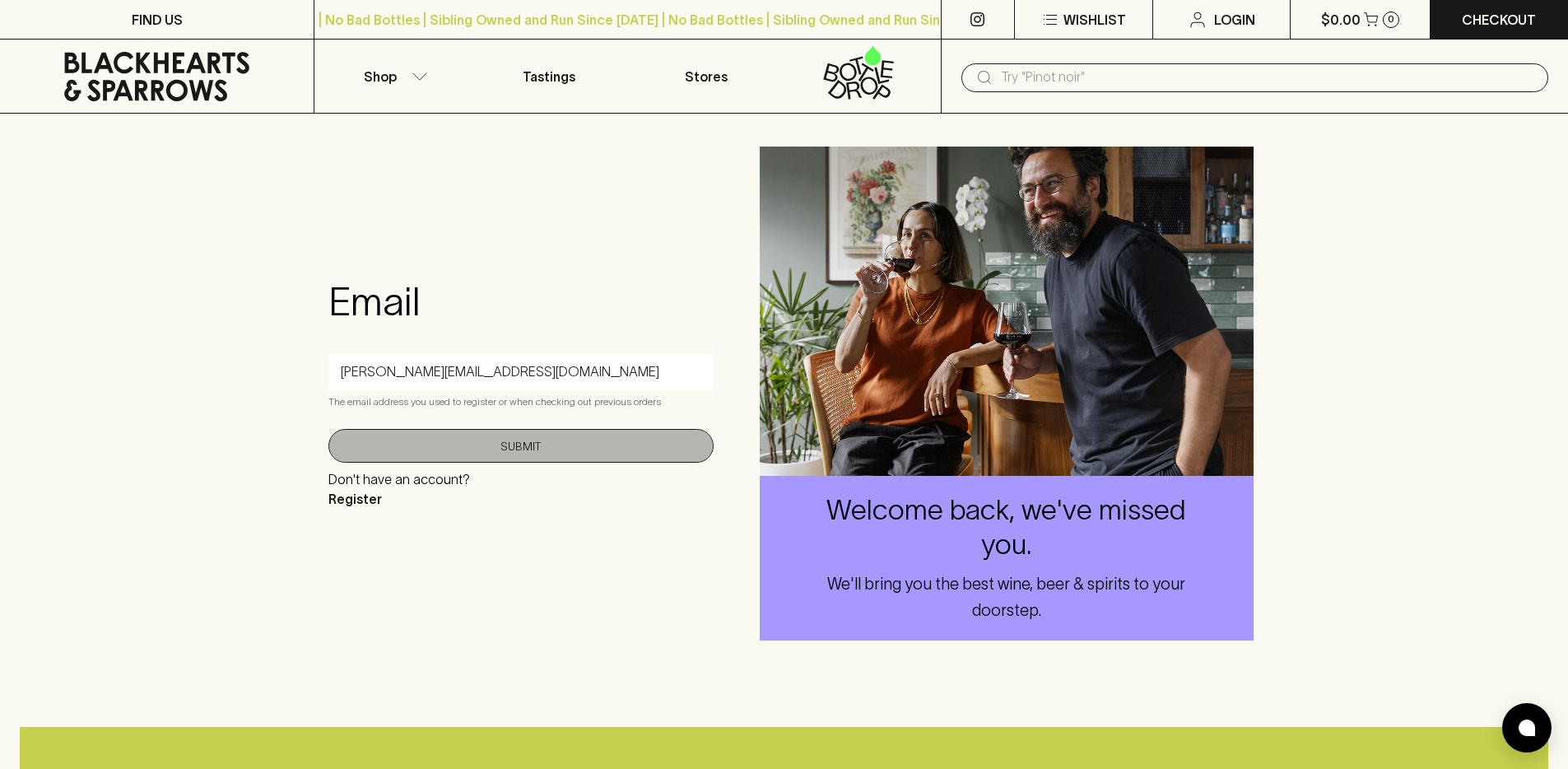
click at [452, 455] on button "Submit" at bounding box center [520, 446] width 385 height 34
